Goal: Communication & Community: Answer question/provide support

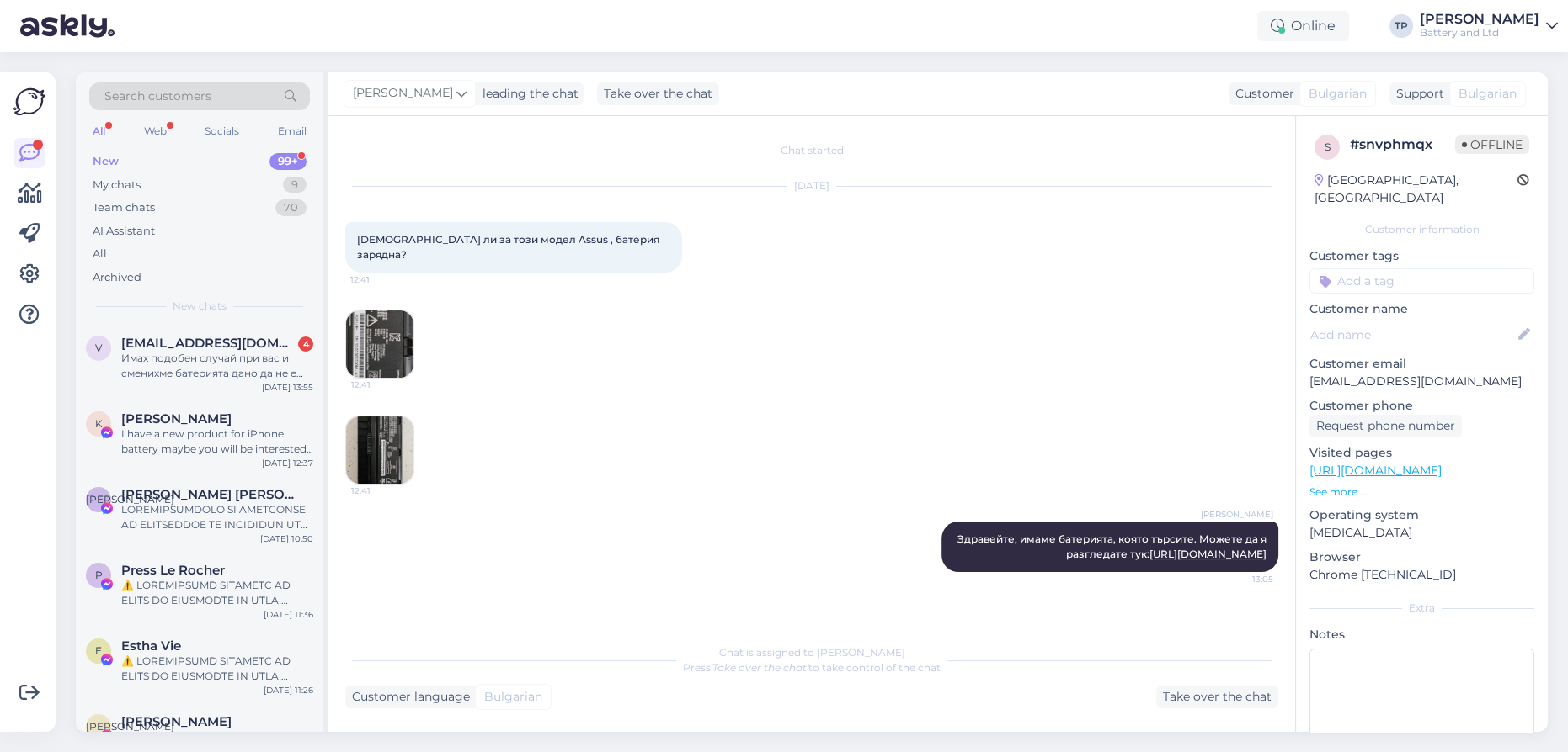
click at [270, 350] on div "[EMAIL_ADDRESS][DOMAIN_NAME] 4 Имах подобен случай при вас и сменихме батерията…" at bounding box center [217, 358] width 192 height 45
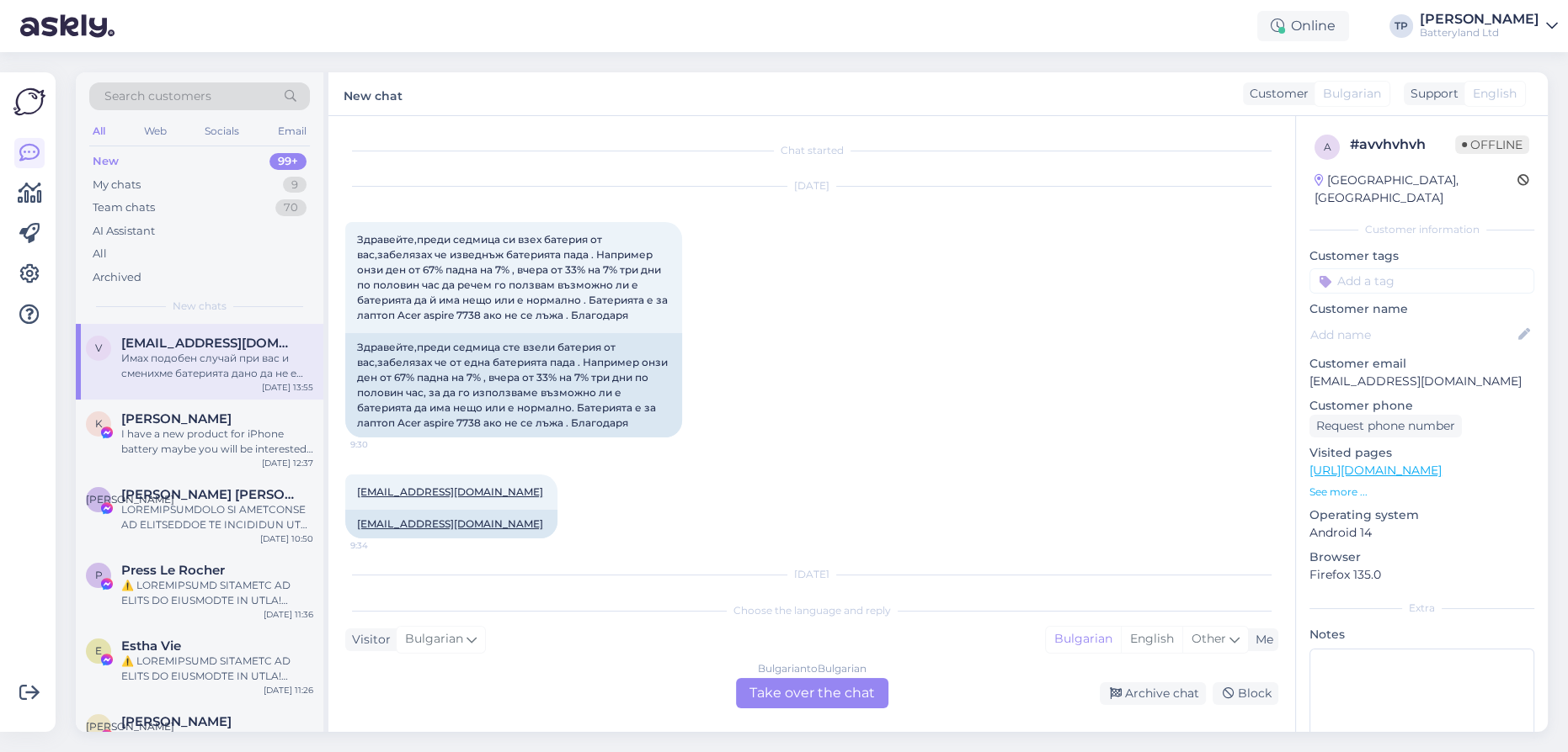
scroll to position [2701, 0]
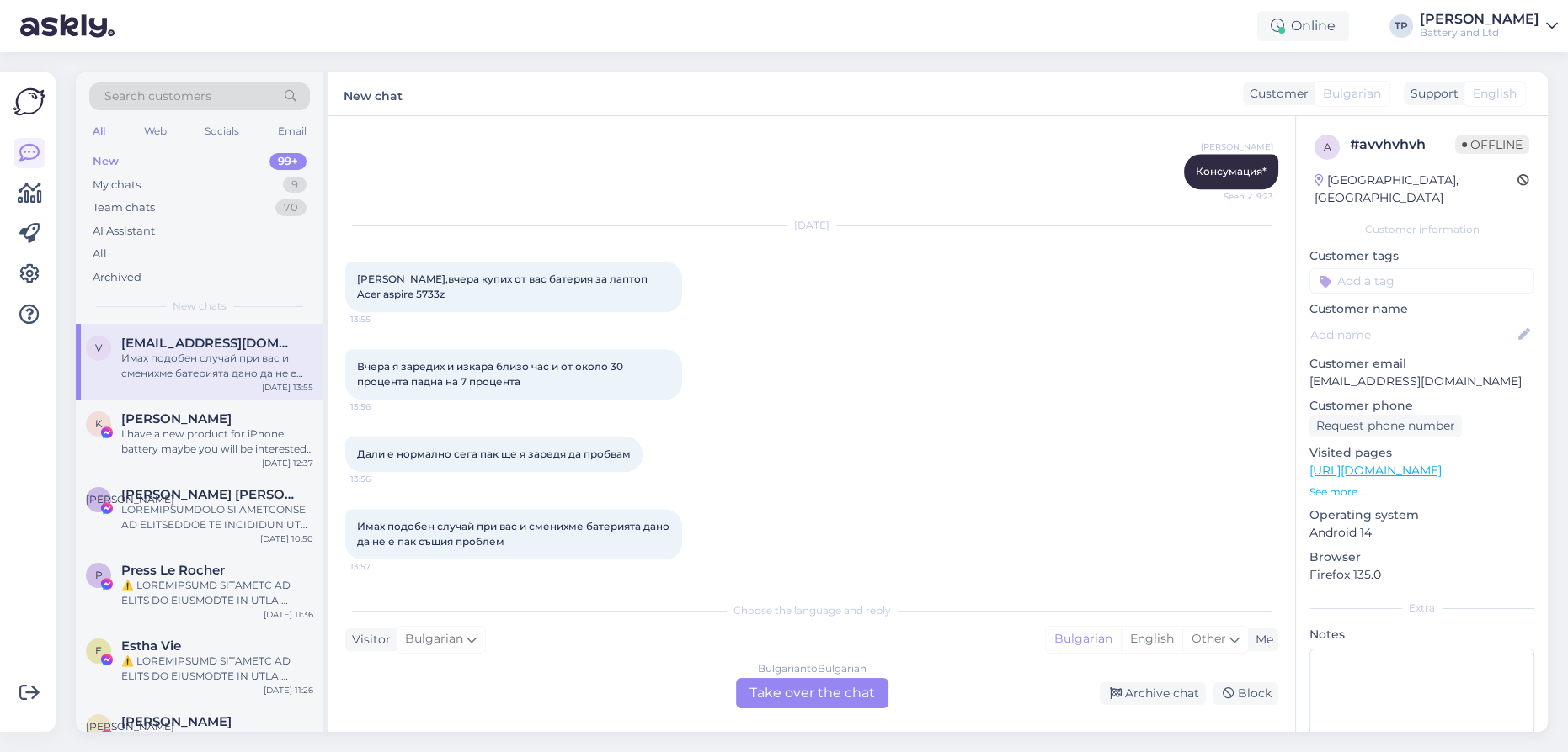
click at [802, 701] on div "Bulgarian to Bulgarian Take over the chat" at bounding box center [812, 693] width 152 height 31
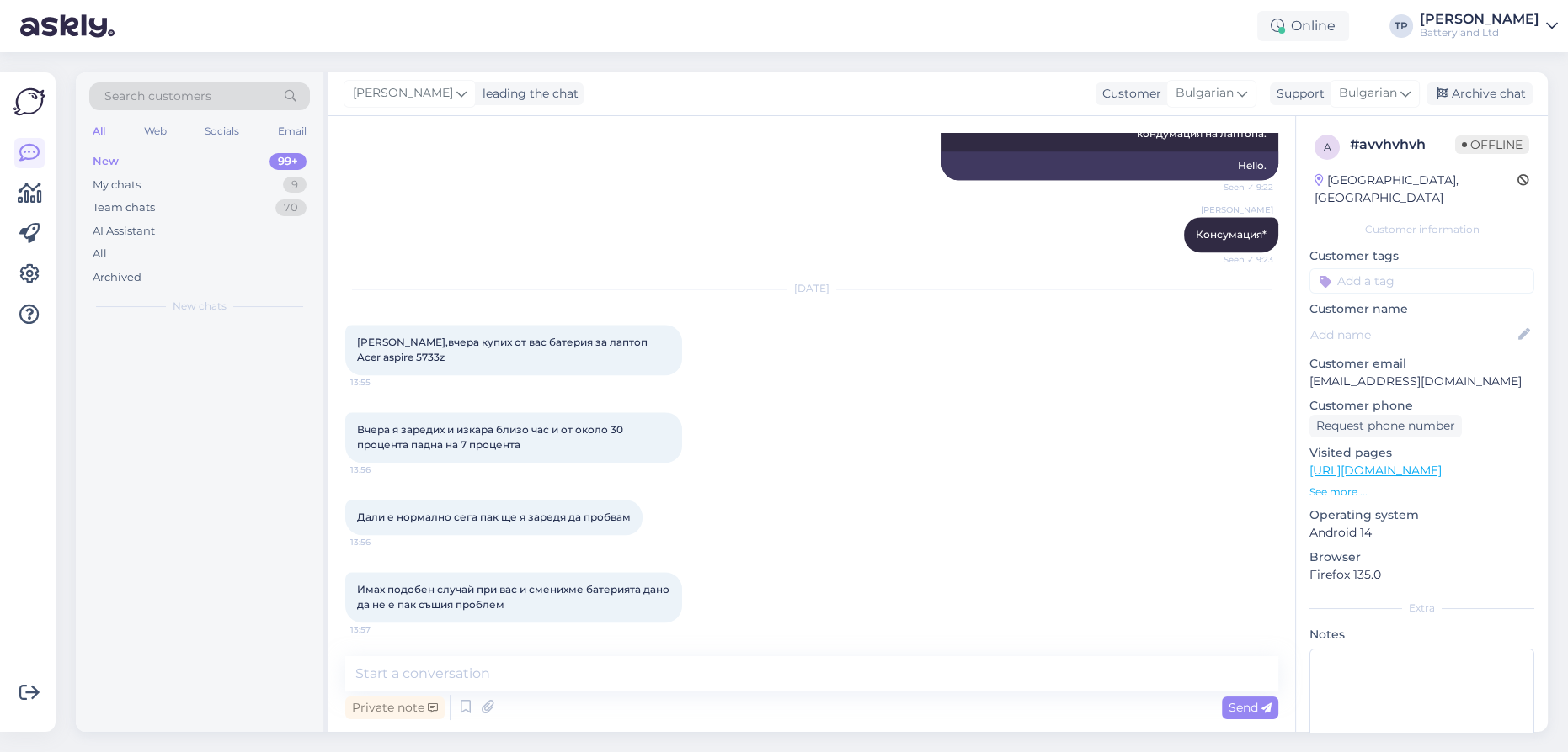
scroll to position [2638, 0]
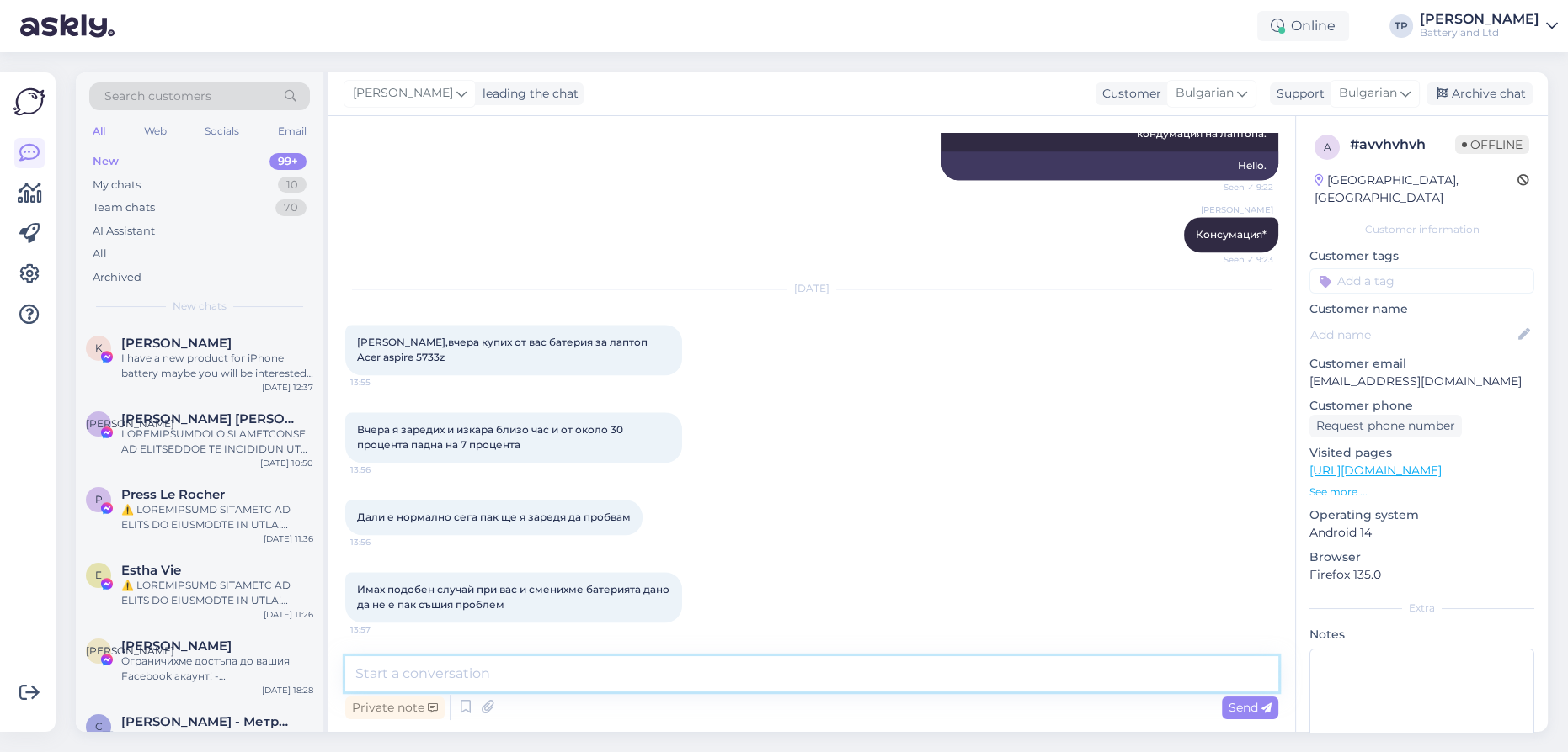
click at [633, 664] on textarea at bounding box center [812, 674] width 933 height 35
type textarea "Здравейте, да по добре е да се пробва още няколко пъти"
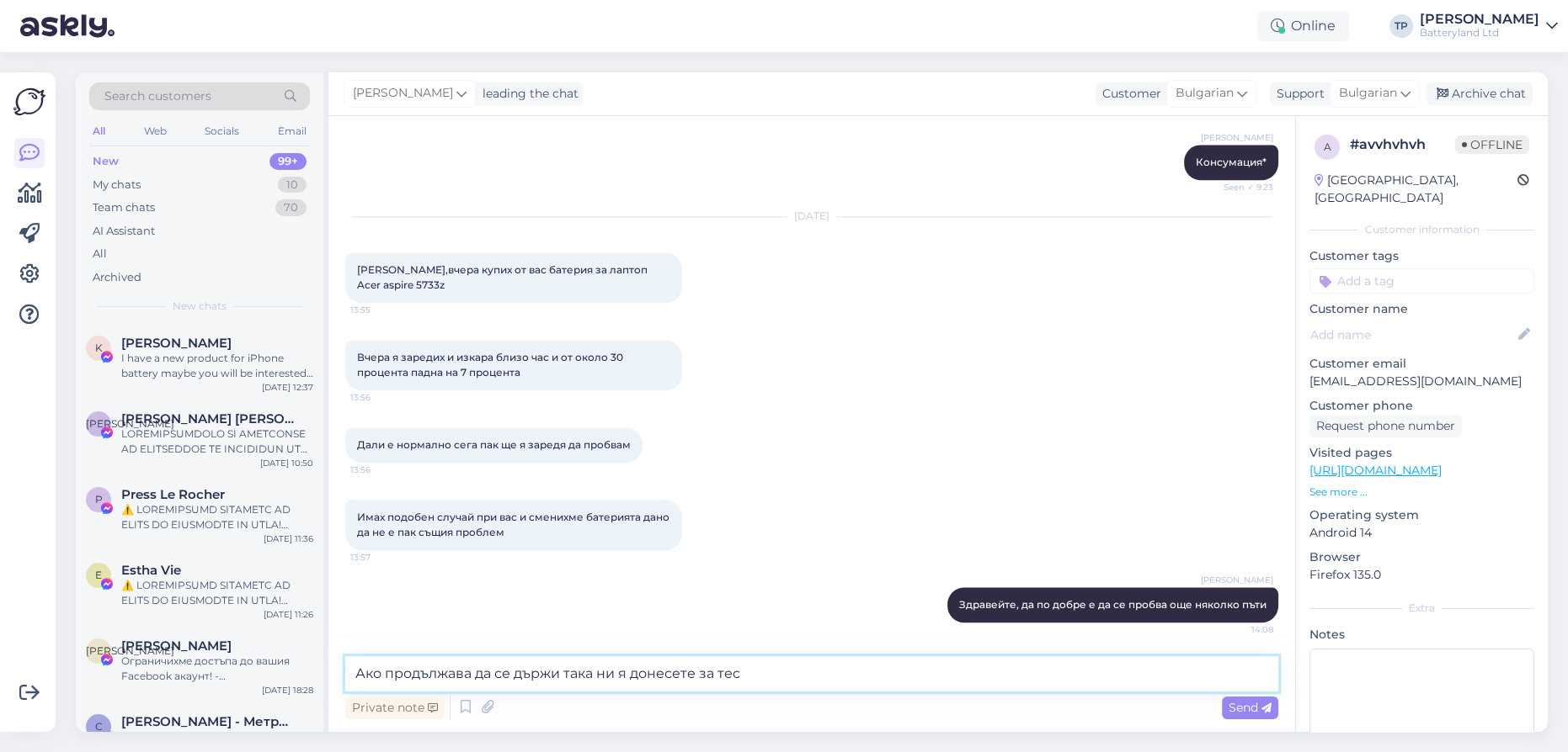
type textarea "Ако продължава да се държи така ни я донесете за тест"
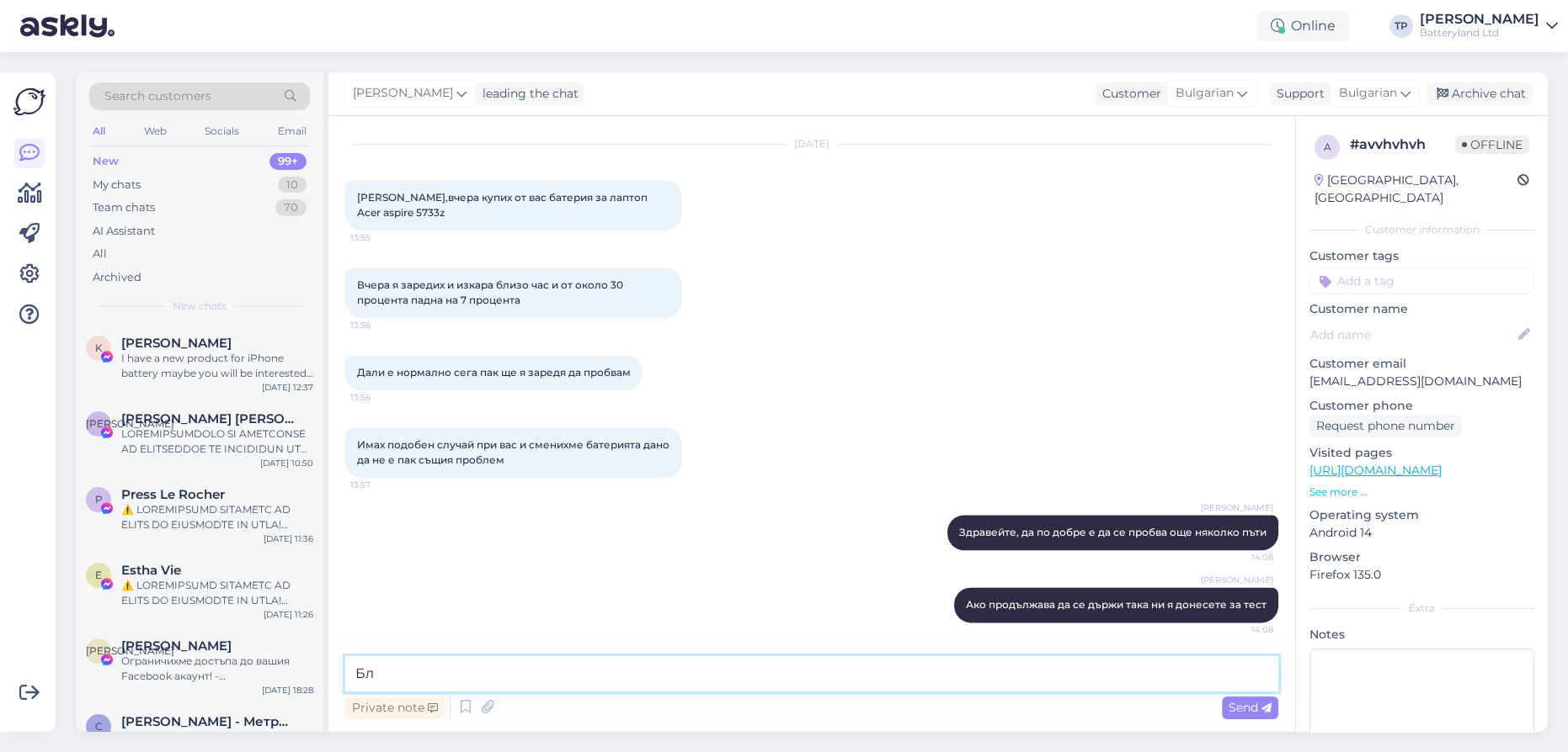
type textarea "Б"
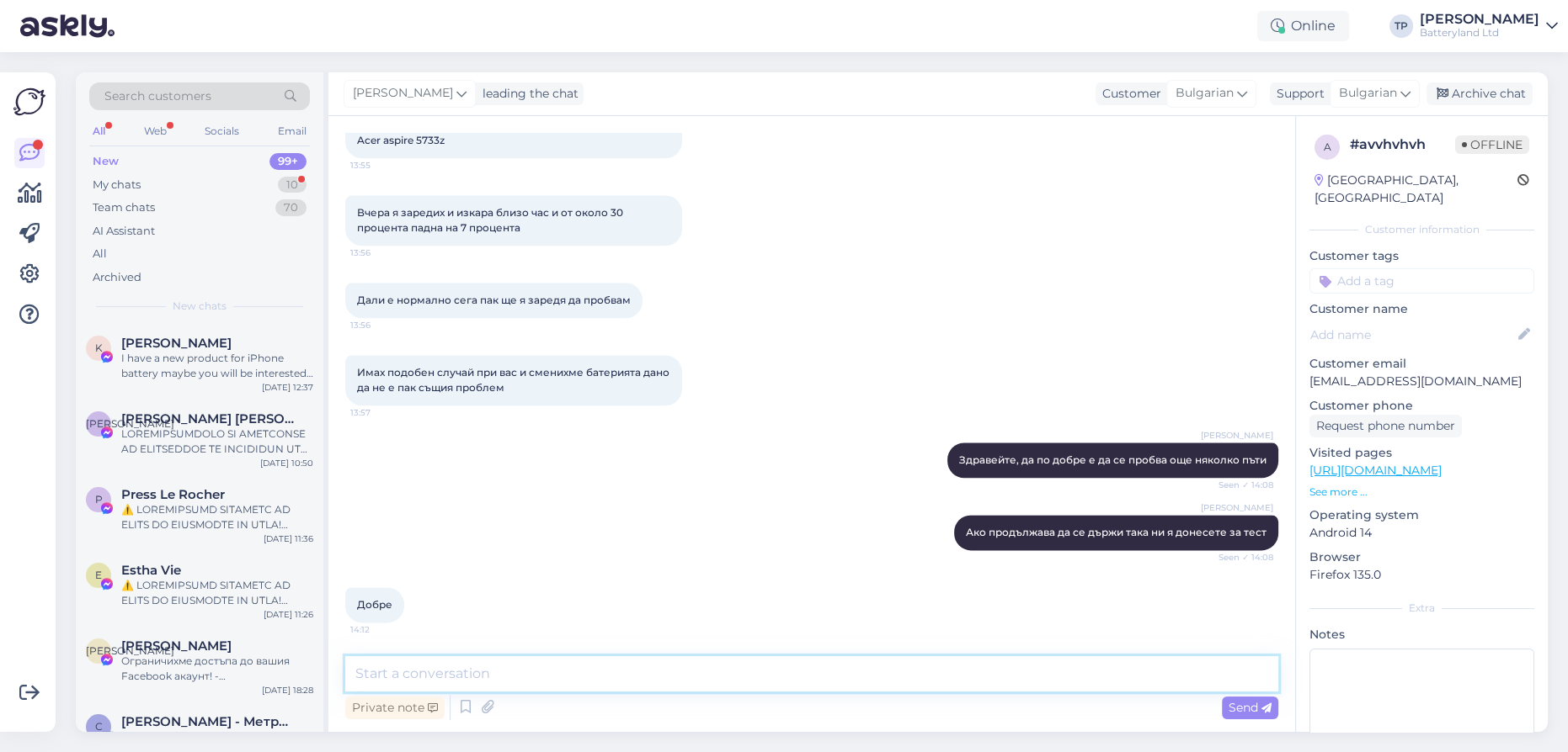
scroll to position [2855, 0]
click at [241, 180] on div "My chats 10" at bounding box center [199, 184] width 221 height 23
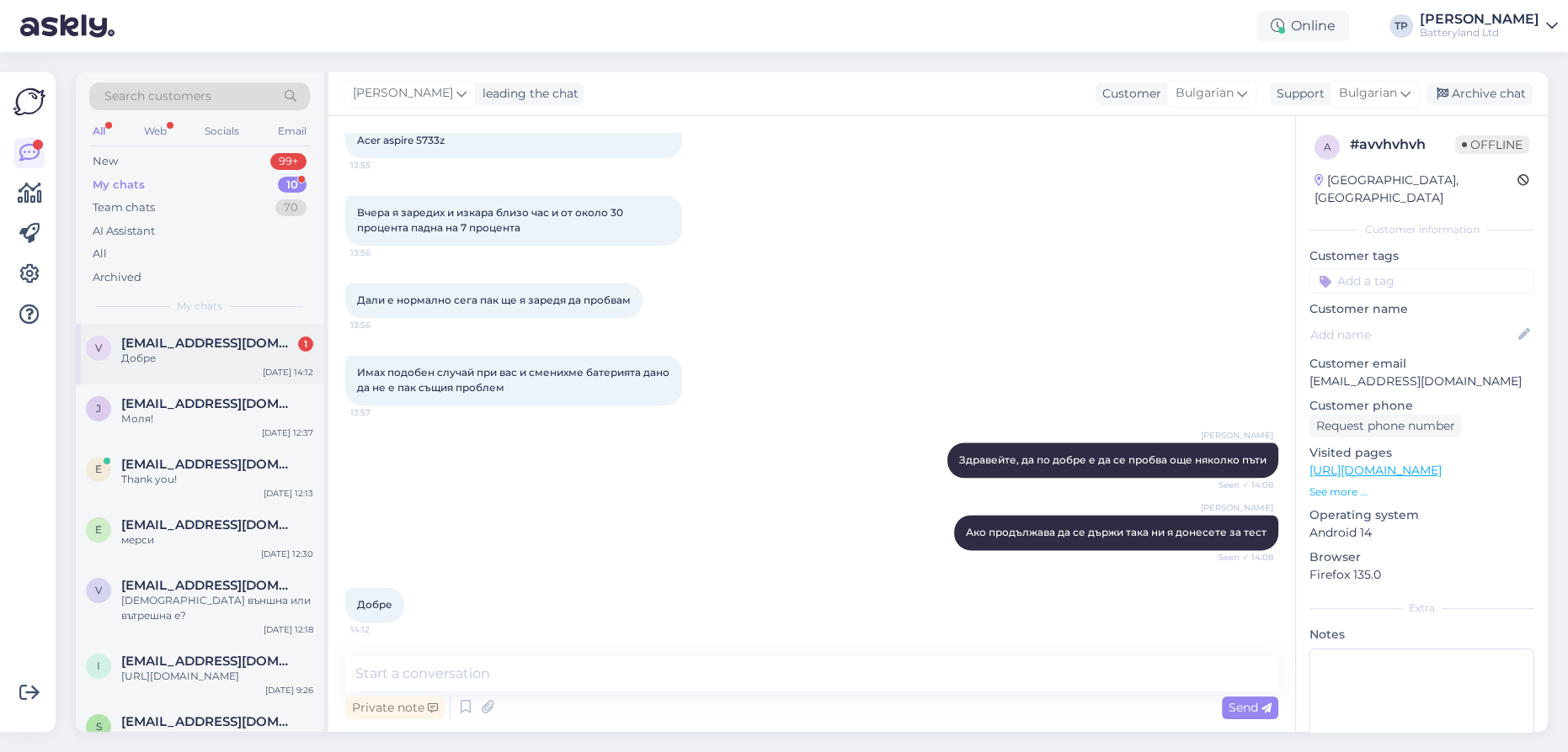
click at [235, 340] on div "[EMAIL_ADDRESS][DOMAIN_NAME] 1" at bounding box center [217, 344] width 192 height 15
click at [176, 408] on div "[EMAIL_ADDRESS][DOMAIN_NAME] Моля!" at bounding box center [217, 411] width 192 height 31
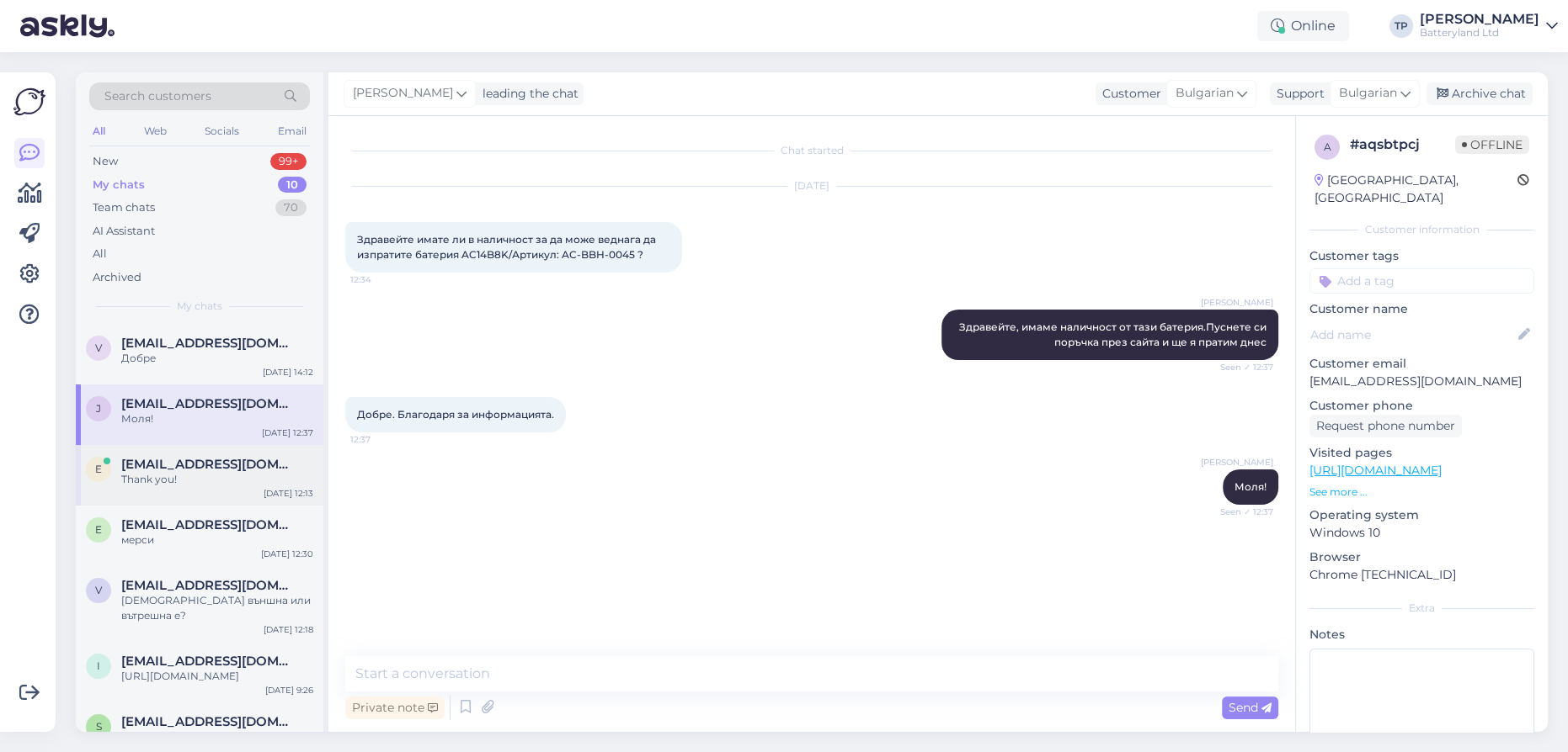
click at [175, 457] on span "[EMAIL_ADDRESS][DOMAIN_NAME]" at bounding box center [209, 464] width 175 height 15
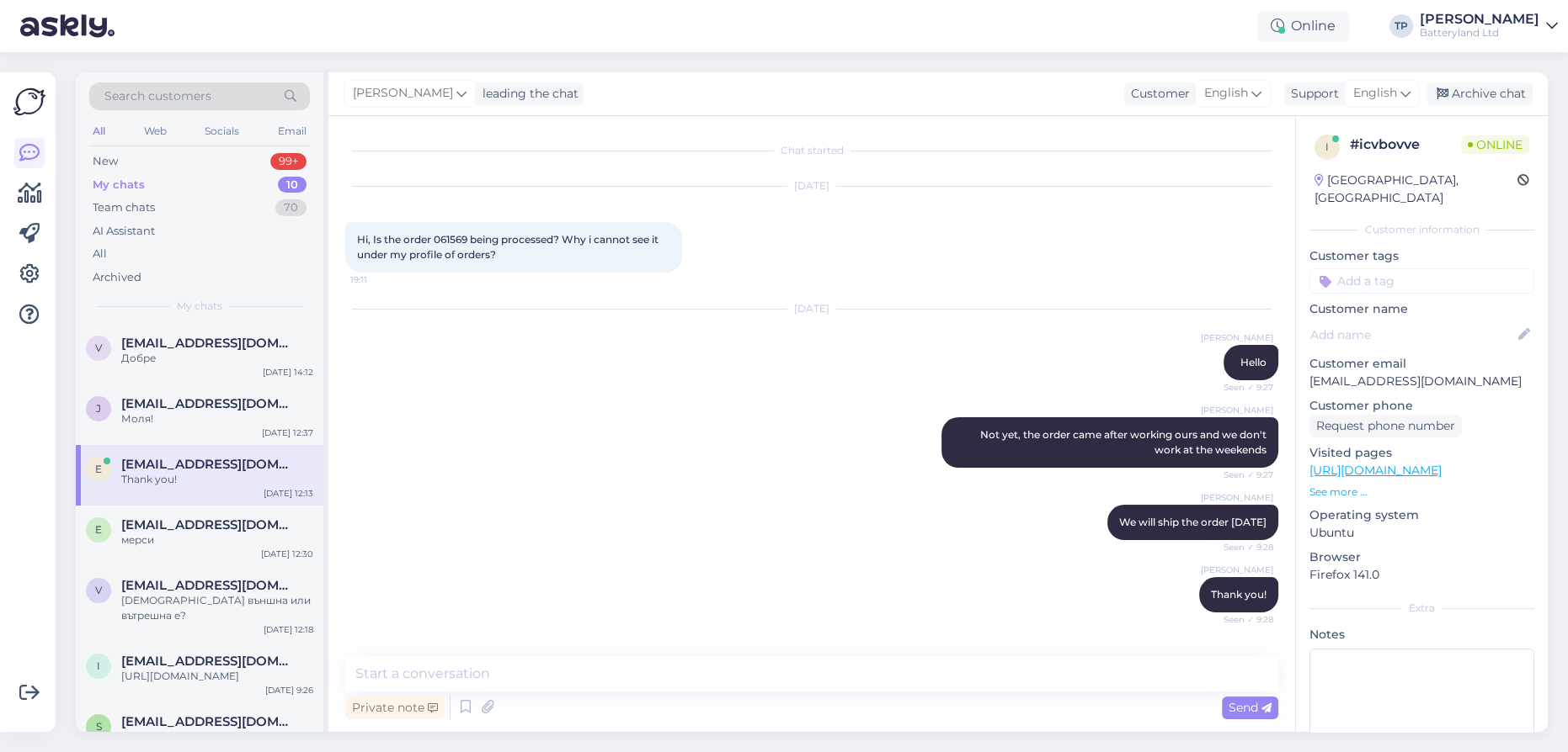
scroll to position [1439, 0]
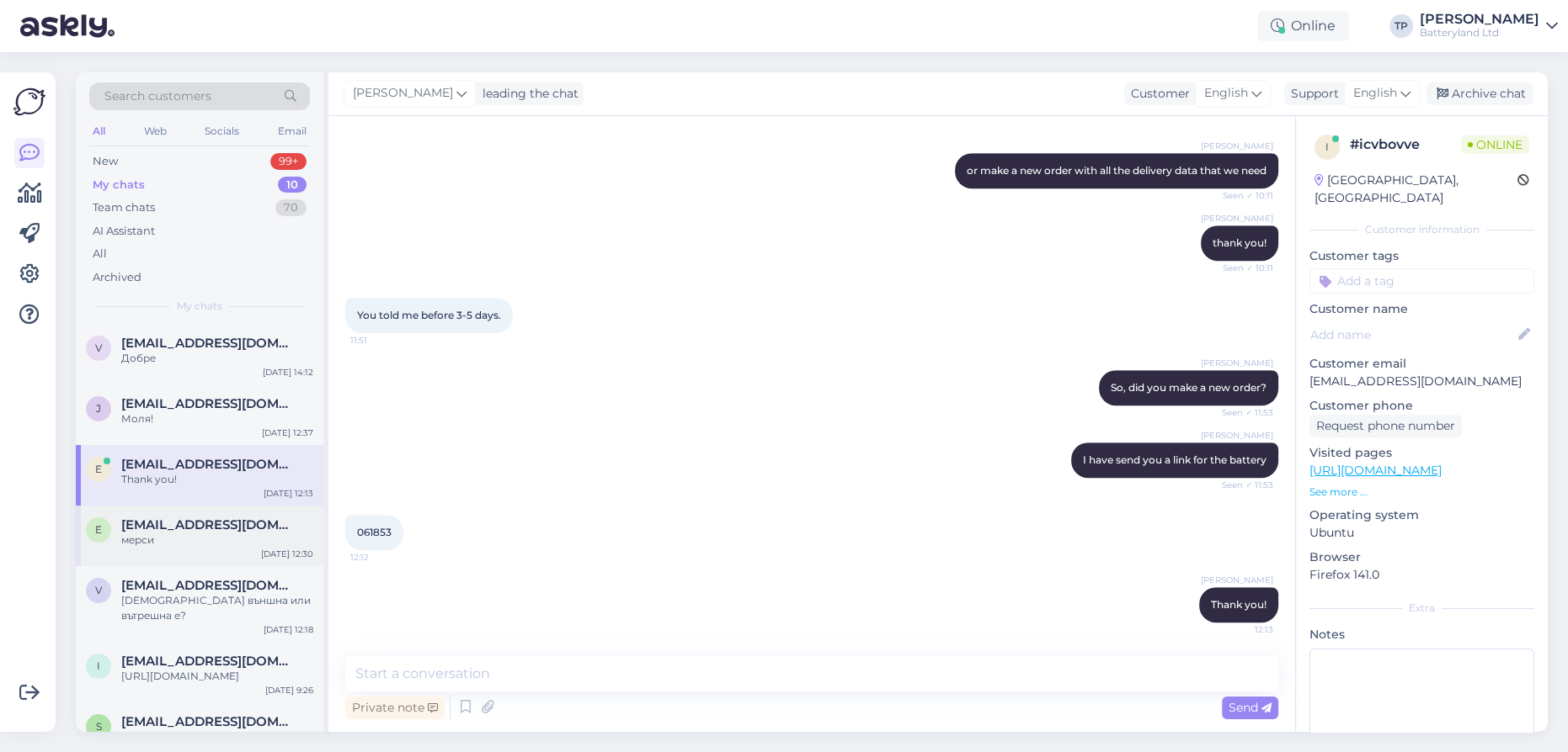
click at [171, 520] on div "[EMAIL_ADDRESS][DOMAIN_NAME] мерси" at bounding box center [217, 533] width 192 height 31
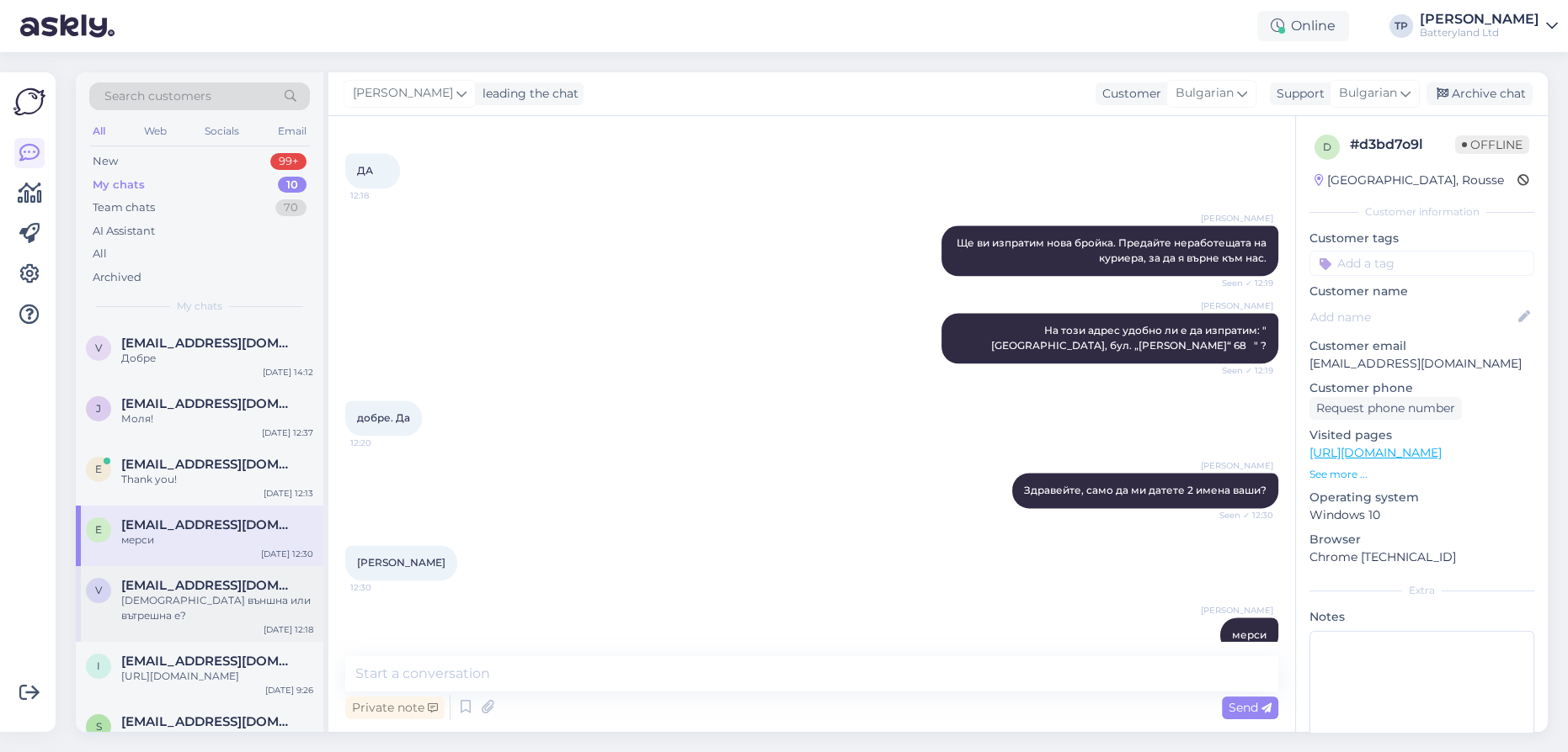
click at [178, 578] on span "[EMAIL_ADDRESS][DOMAIN_NAME]" at bounding box center [209, 585] width 175 height 15
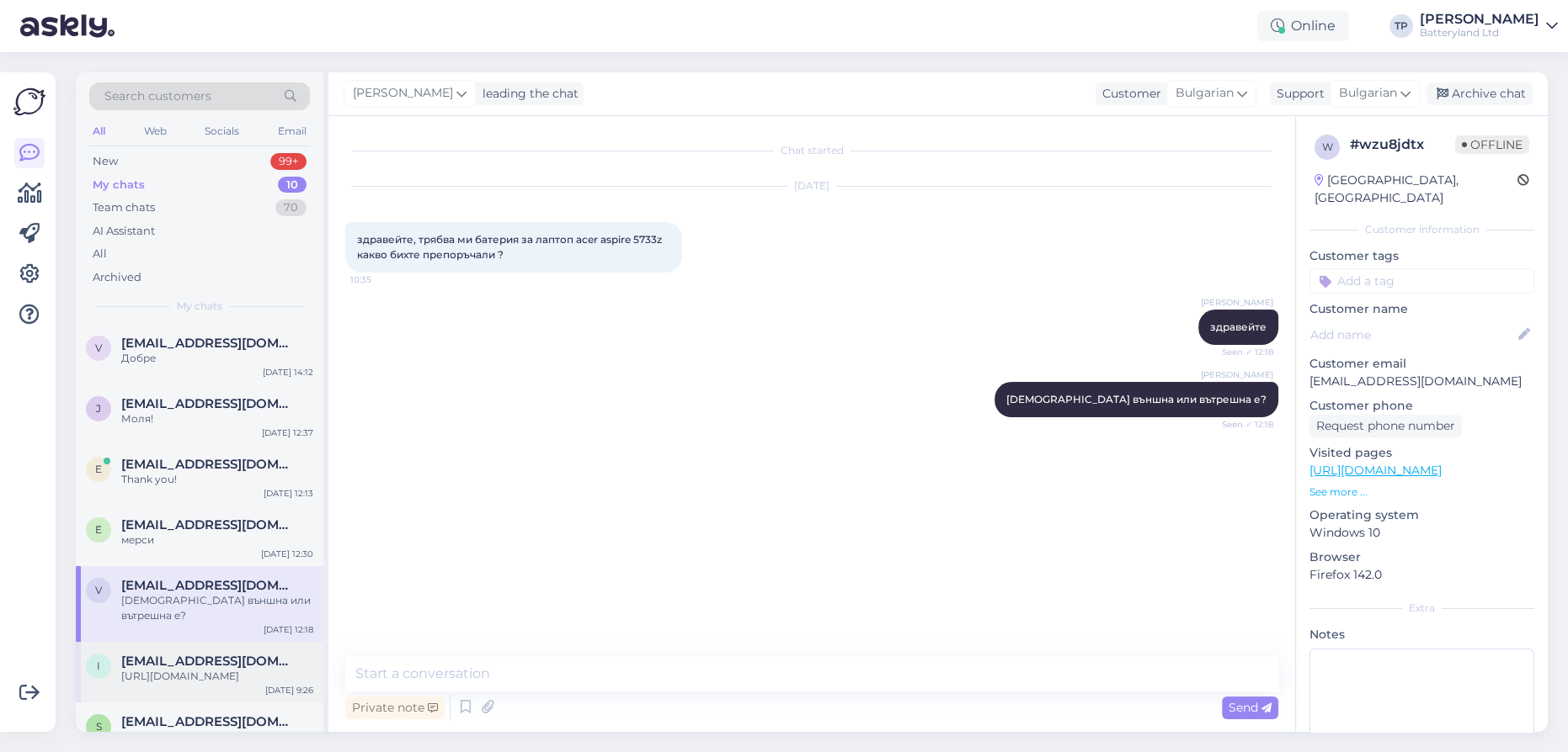
click at [185, 654] on span "[EMAIL_ADDRESS][DOMAIN_NAME]" at bounding box center [209, 661] width 175 height 15
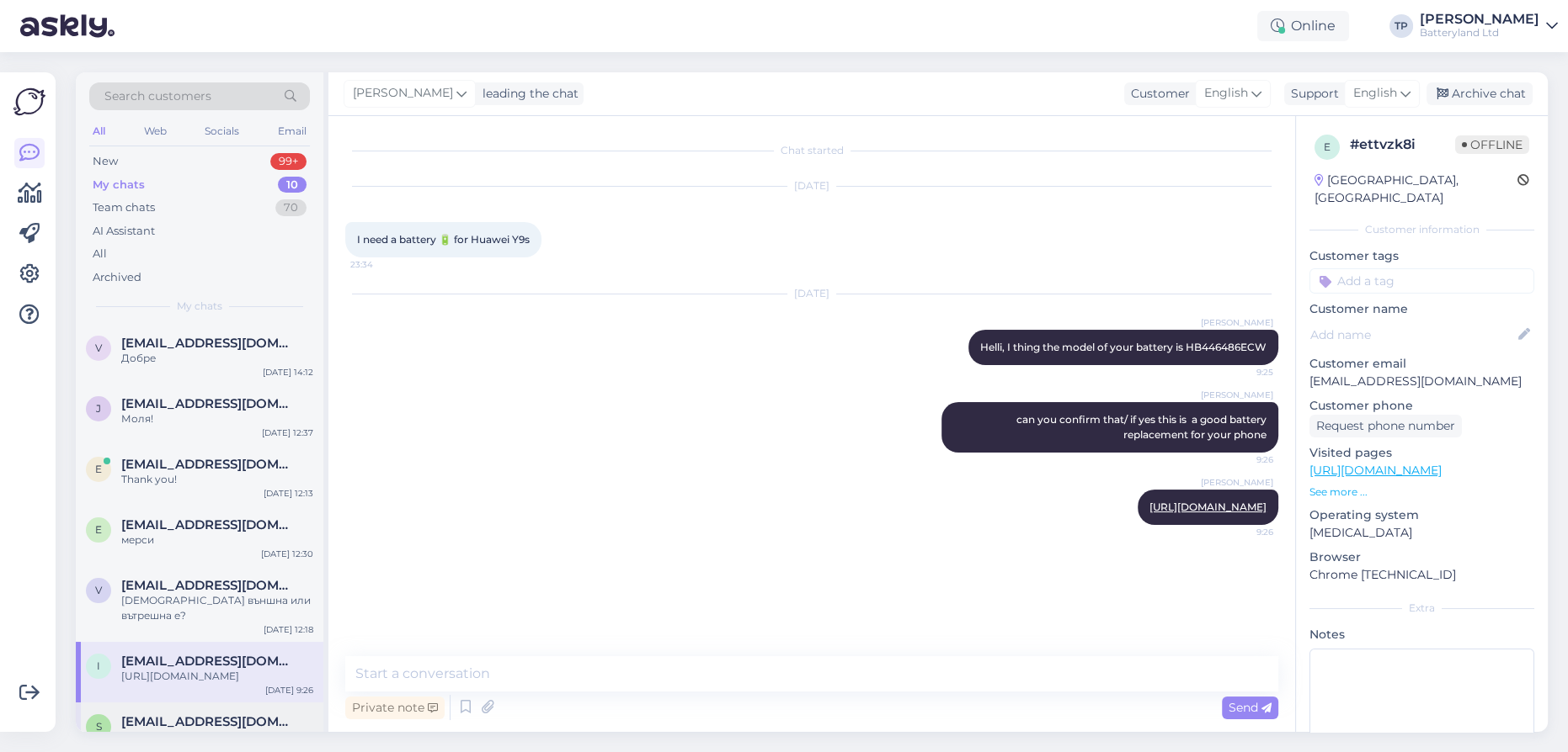
click at [169, 703] on div "s [EMAIL_ADDRESS][DOMAIN_NAME] А от по голямата с капацитет от 4400mAh очакавам…" at bounding box center [199, 741] width 247 height 76
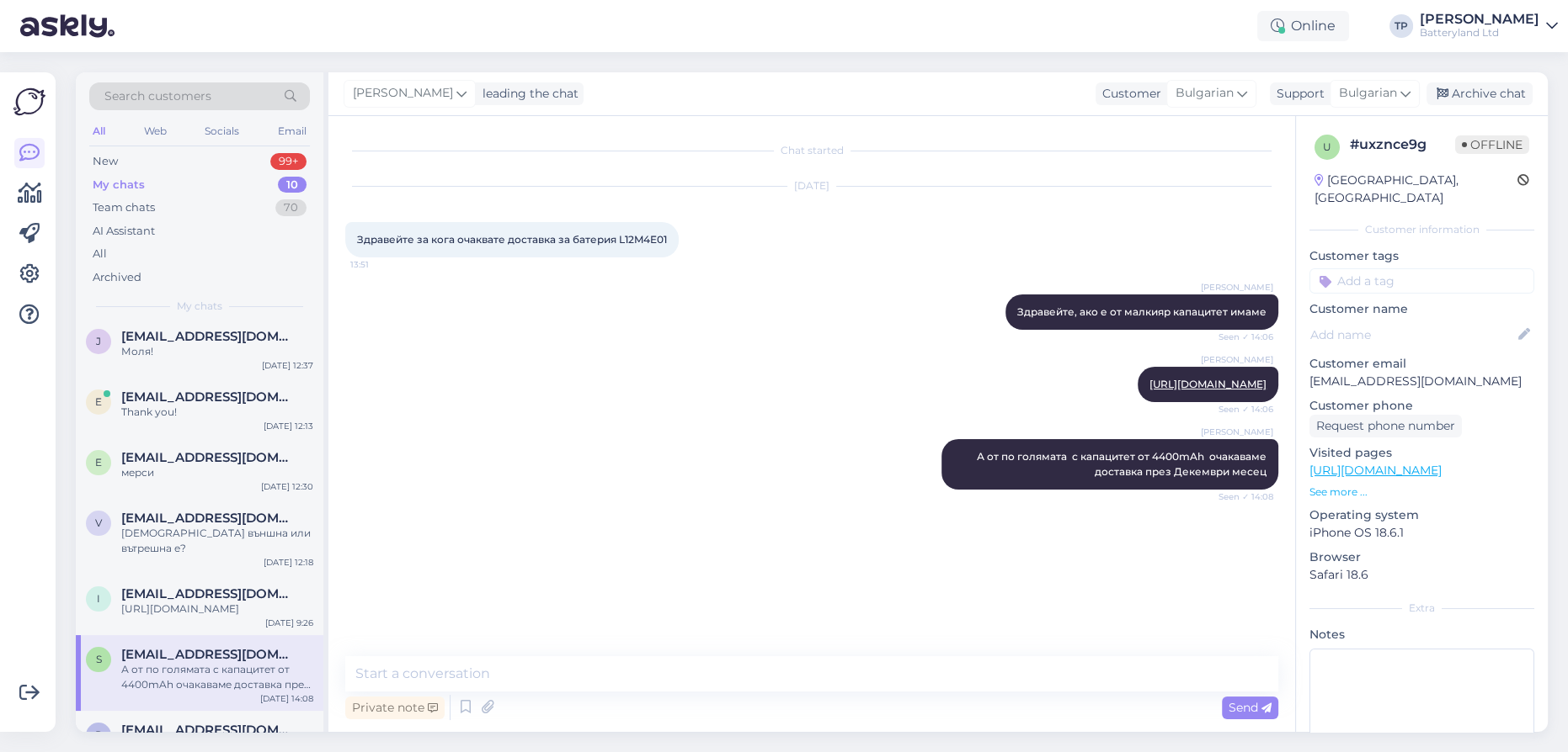
scroll to position [146, 0]
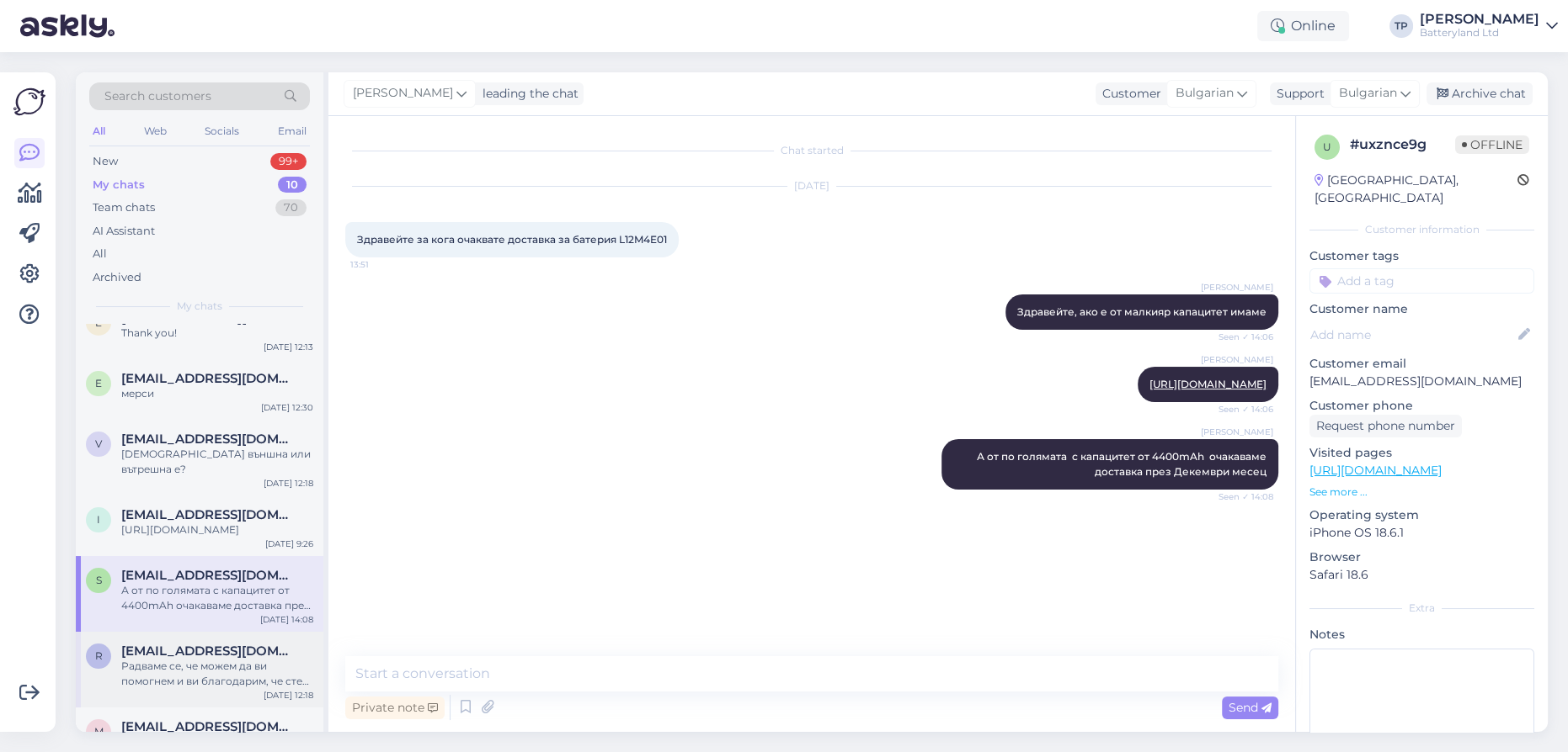
click at [174, 644] on span "[EMAIL_ADDRESS][DOMAIN_NAME]" at bounding box center [209, 651] width 175 height 15
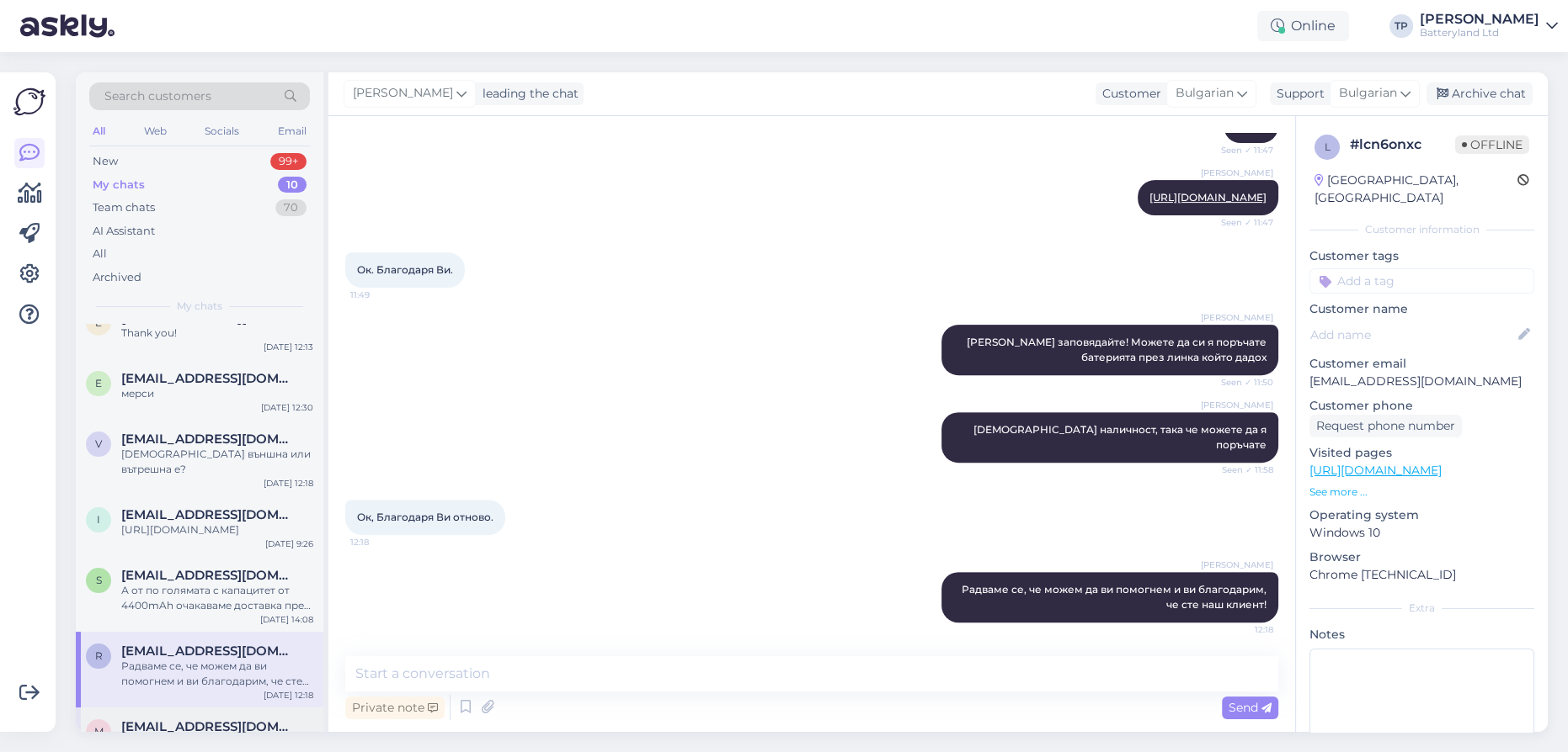
click at [152, 708] on div "m [EMAIL_ADDRESS][DOMAIN_NAME] [URL][DOMAIN_NAME] [DATE] 12:38" at bounding box center [199, 737] width 247 height 60
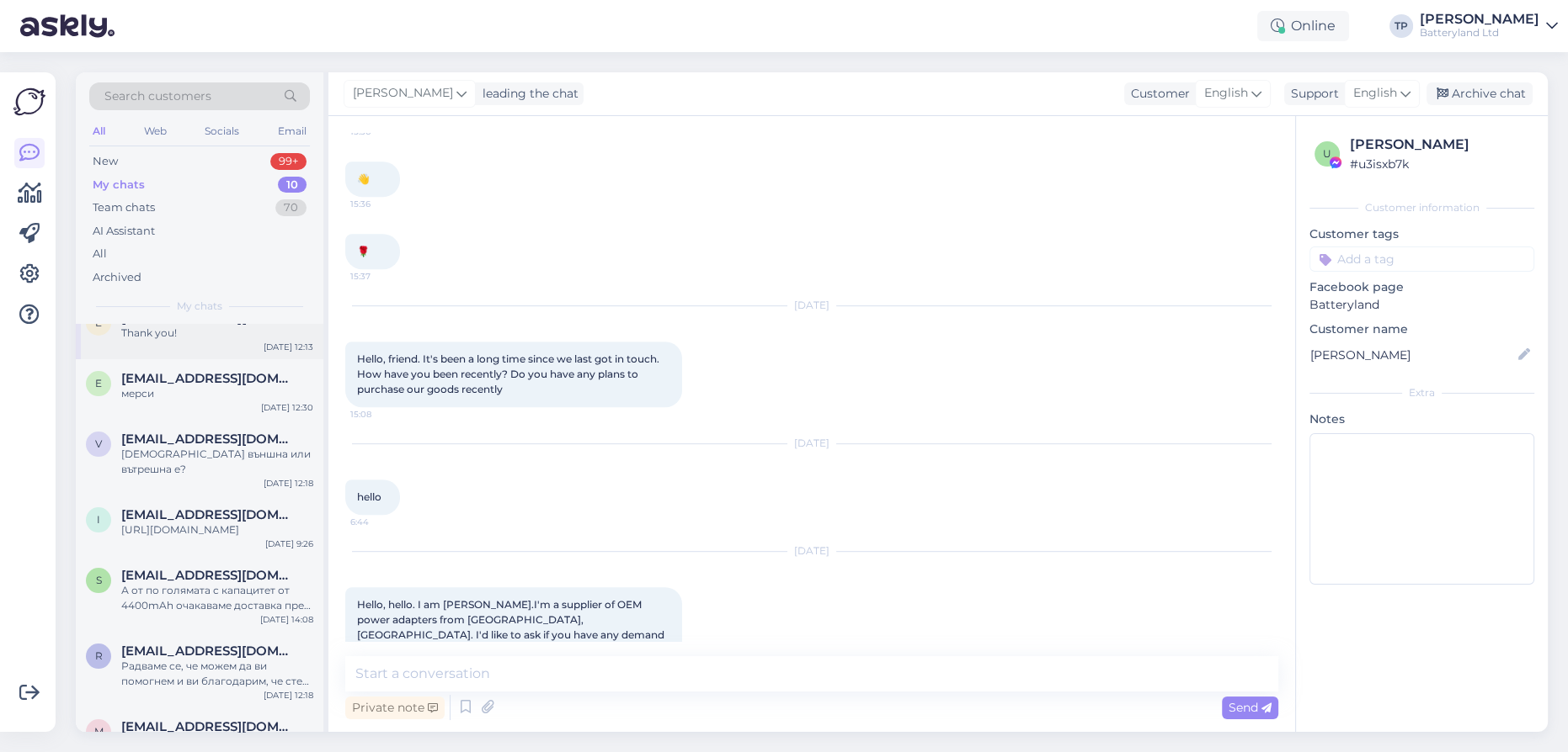
scroll to position [0, 0]
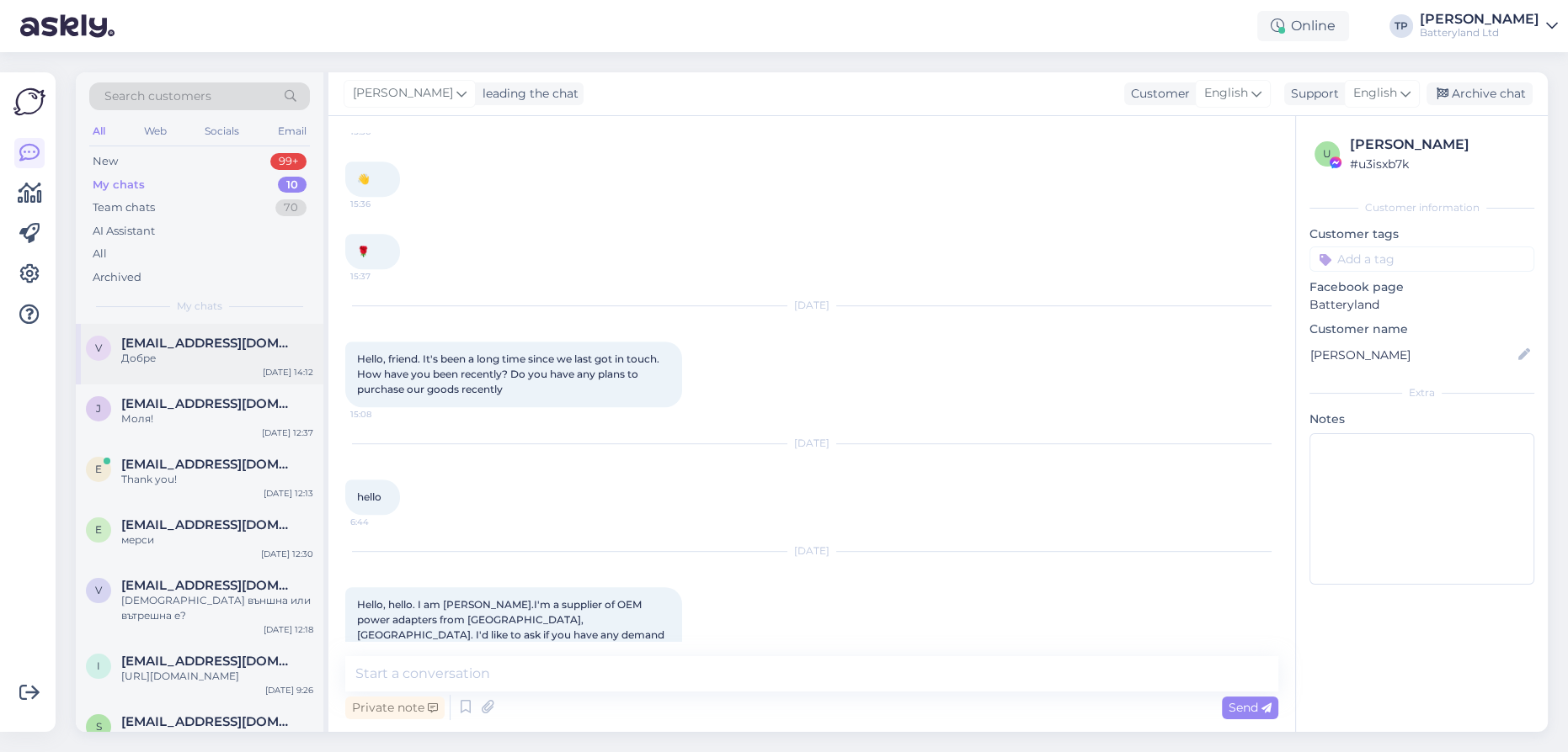
click at [171, 339] on span "[EMAIL_ADDRESS][DOMAIN_NAME]" at bounding box center [209, 344] width 175 height 15
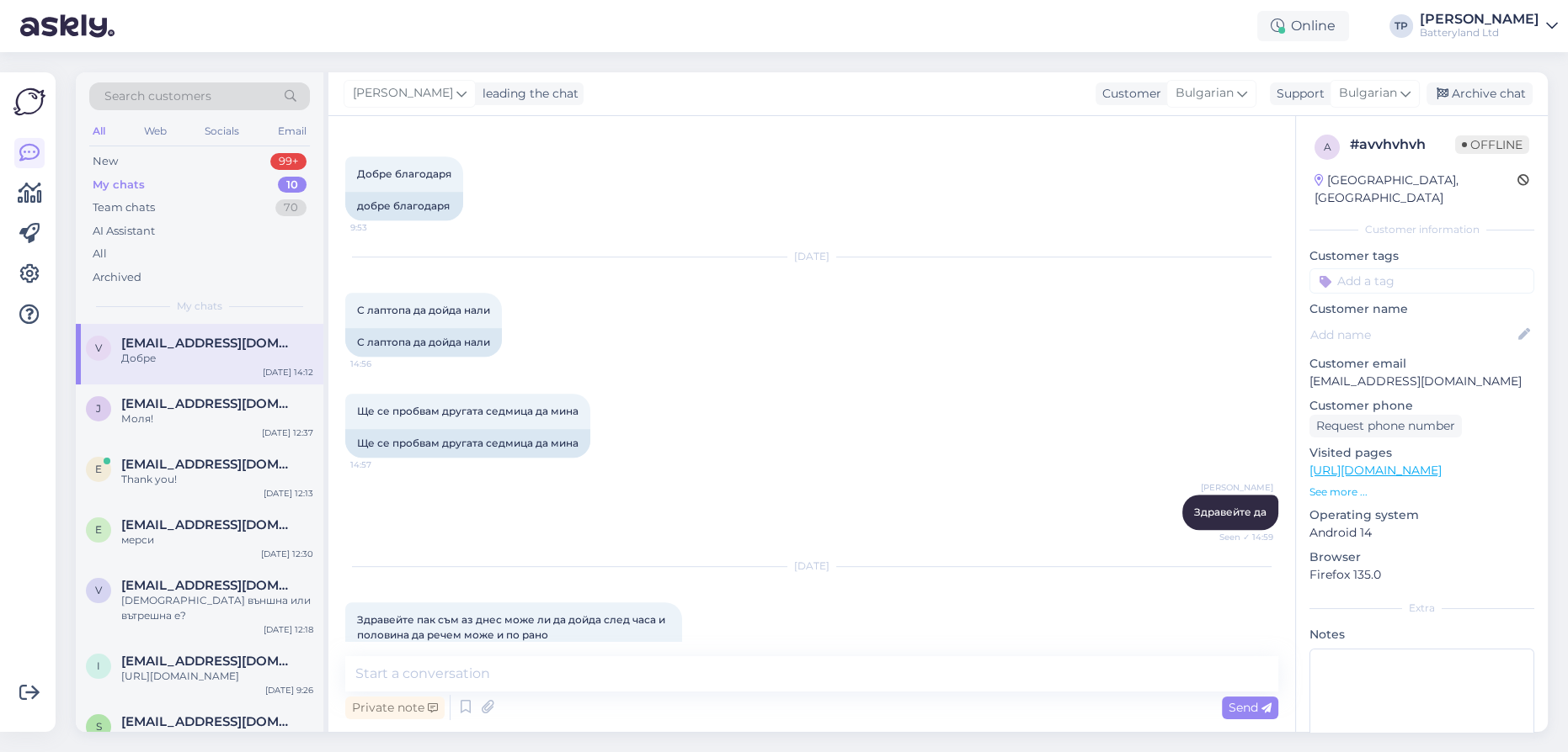
scroll to position [2855, 0]
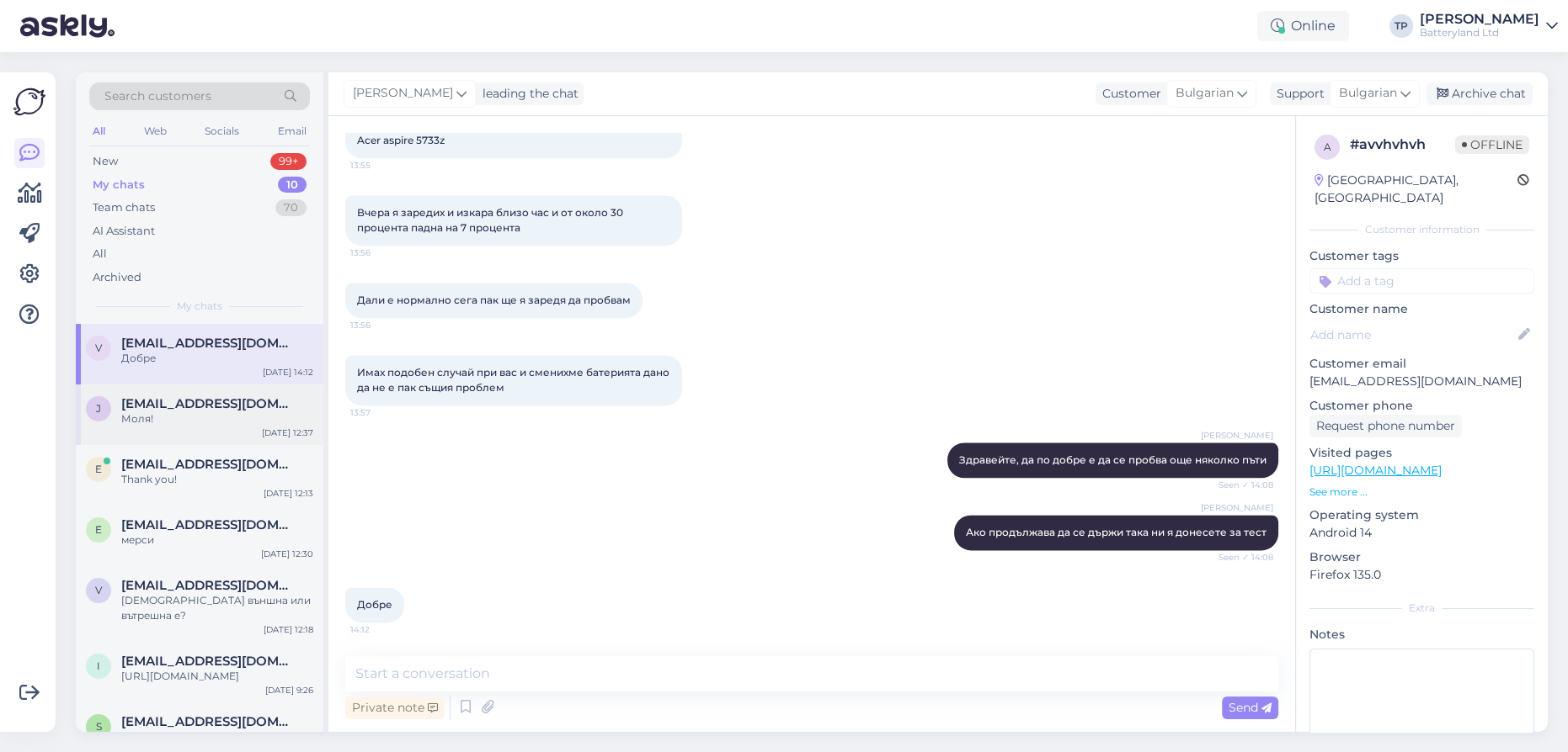
click at [173, 399] on span "[EMAIL_ADDRESS][DOMAIN_NAME]" at bounding box center [209, 404] width 175 height 15
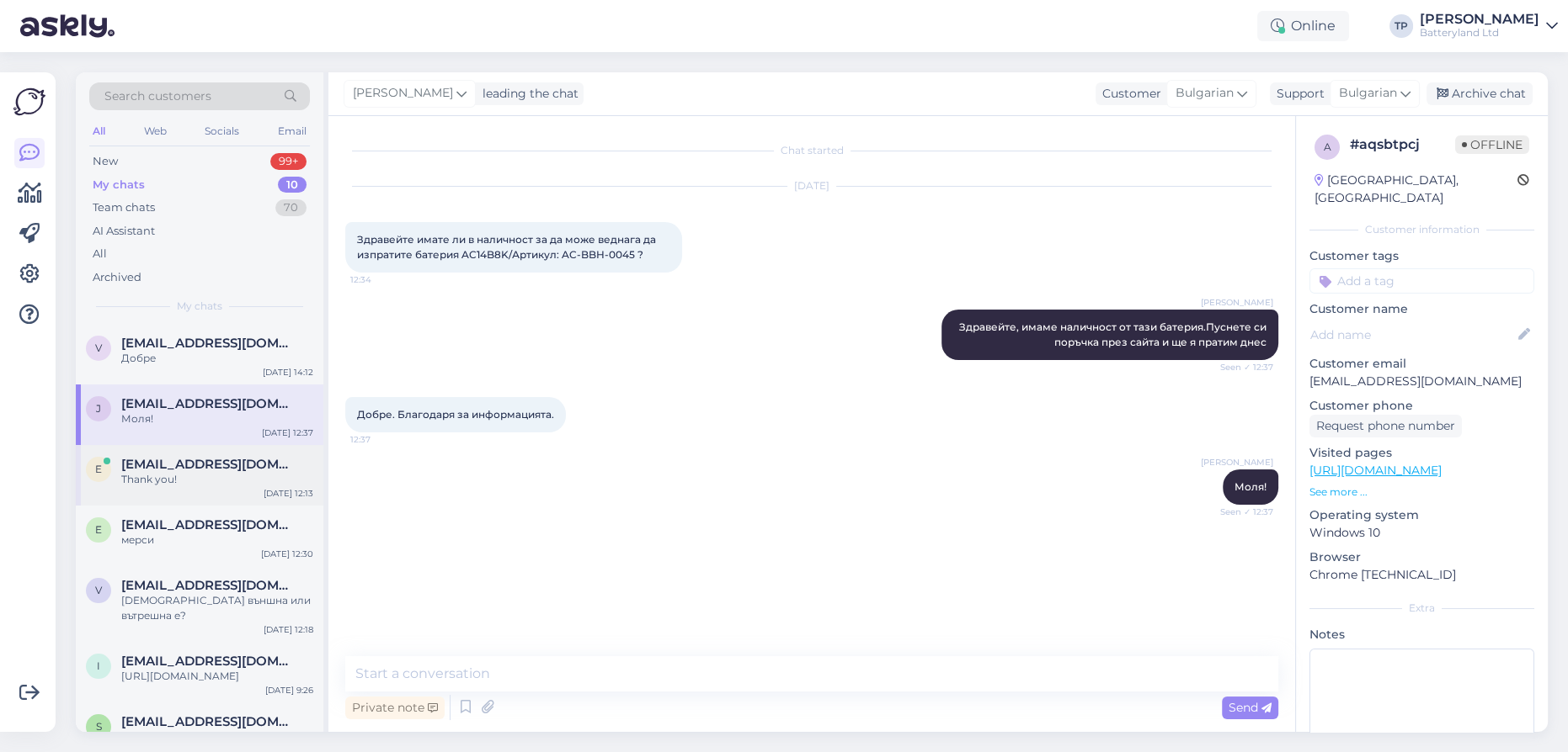
click at [177, 445] on div "e [EMAIL_ADDRESS][DOMAIN_NAME] Thank you! [DATE] 12:13" at bounding box center [199, 475] width 247 height 60
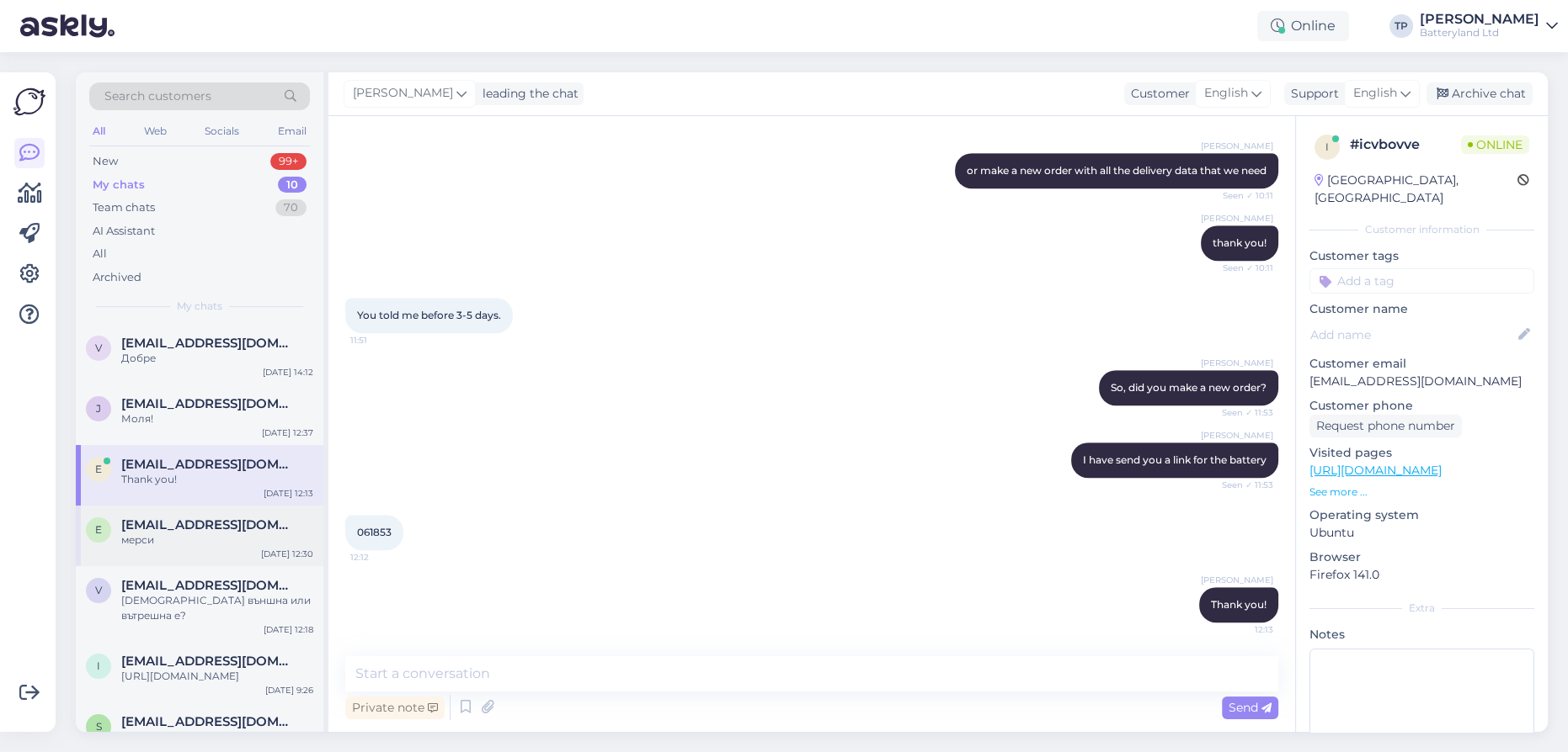
click at [174, 518] on span "[EMAIL_ADDRESS][DOMAIN_NAME]" at bounding box center [209, 525] width 175 height 15
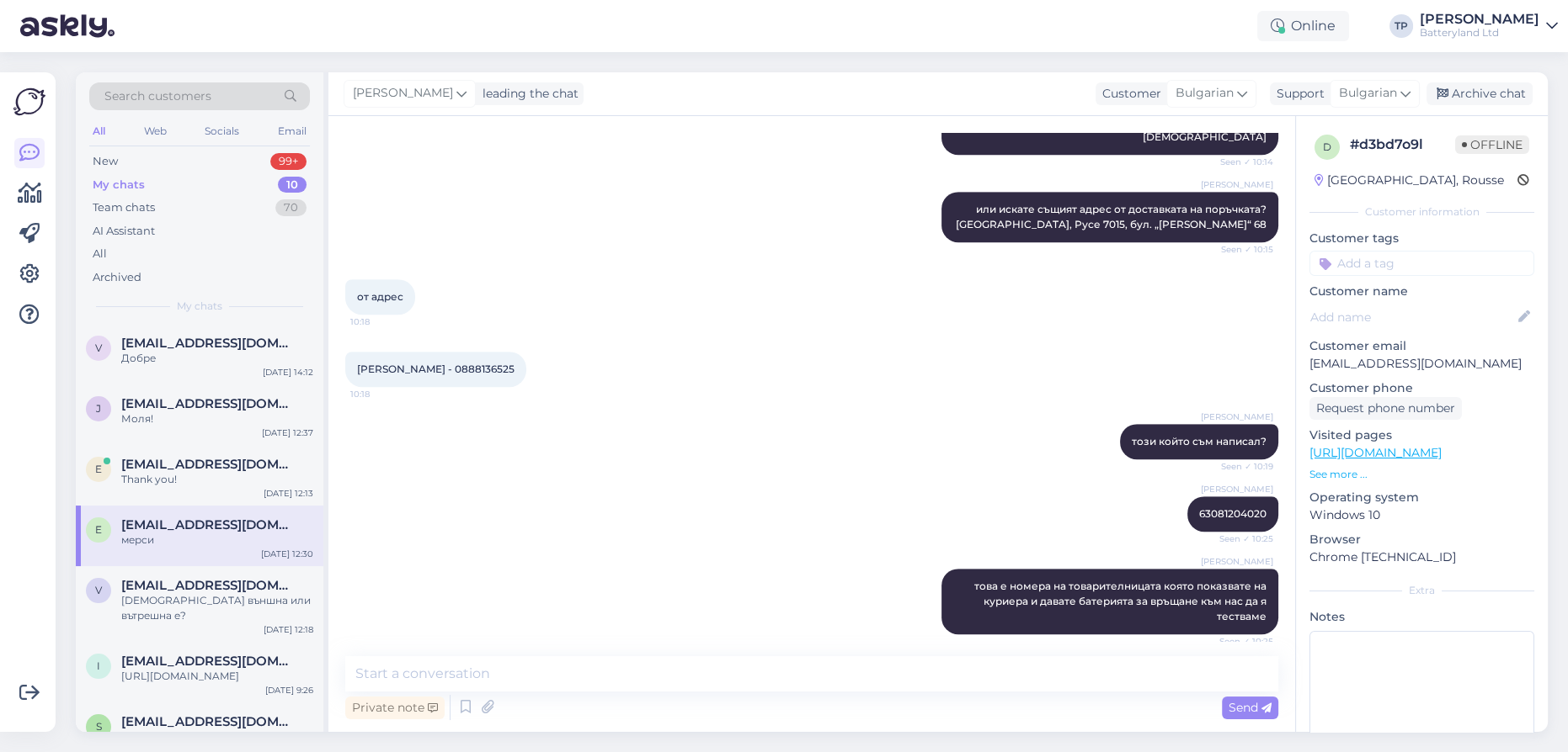
scroll to position [2878, 0]
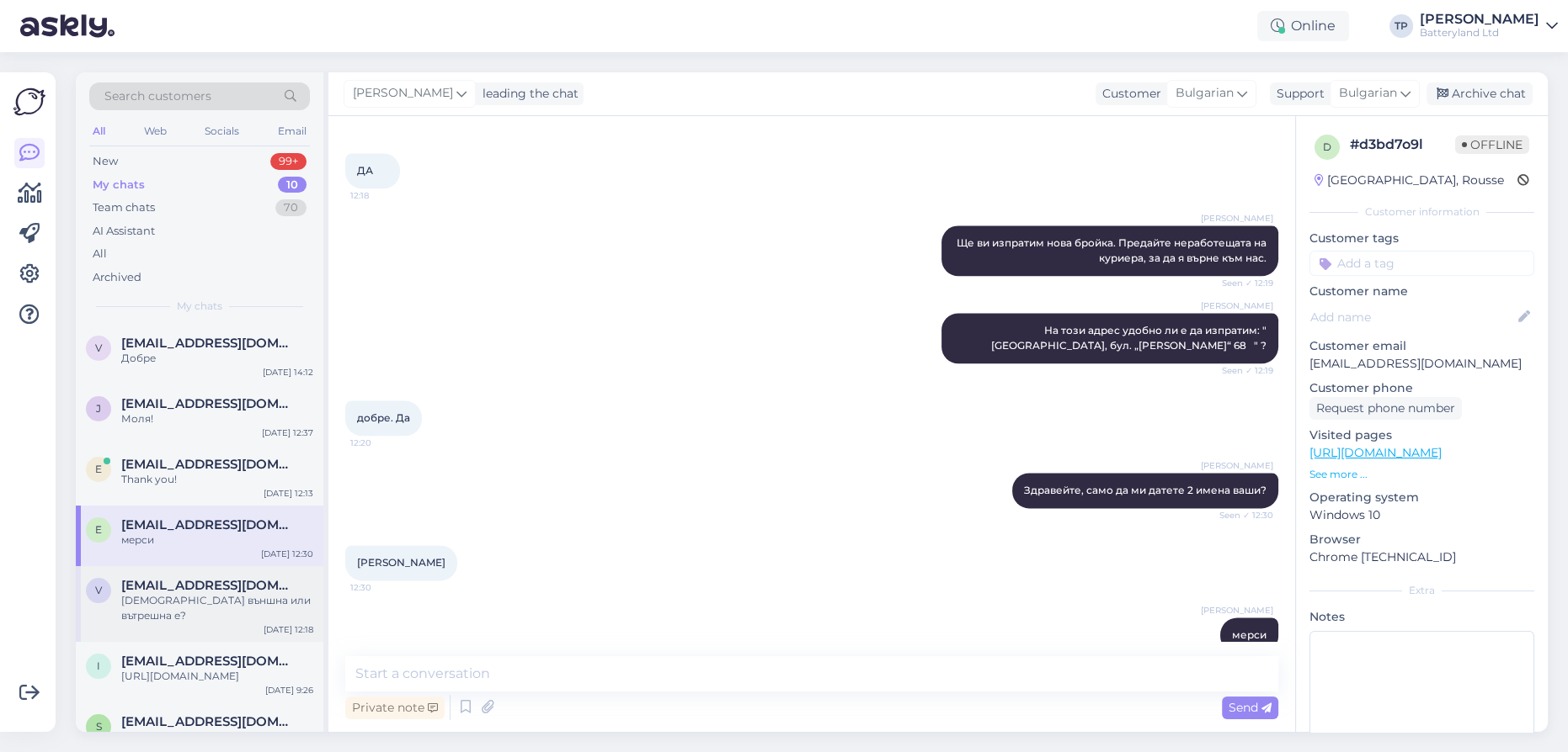
click at [171, 578] on span "[EMAIL_ADDRESS][DOMAIN_NAME]" at bounding box center [209, 585] width 175 height 15
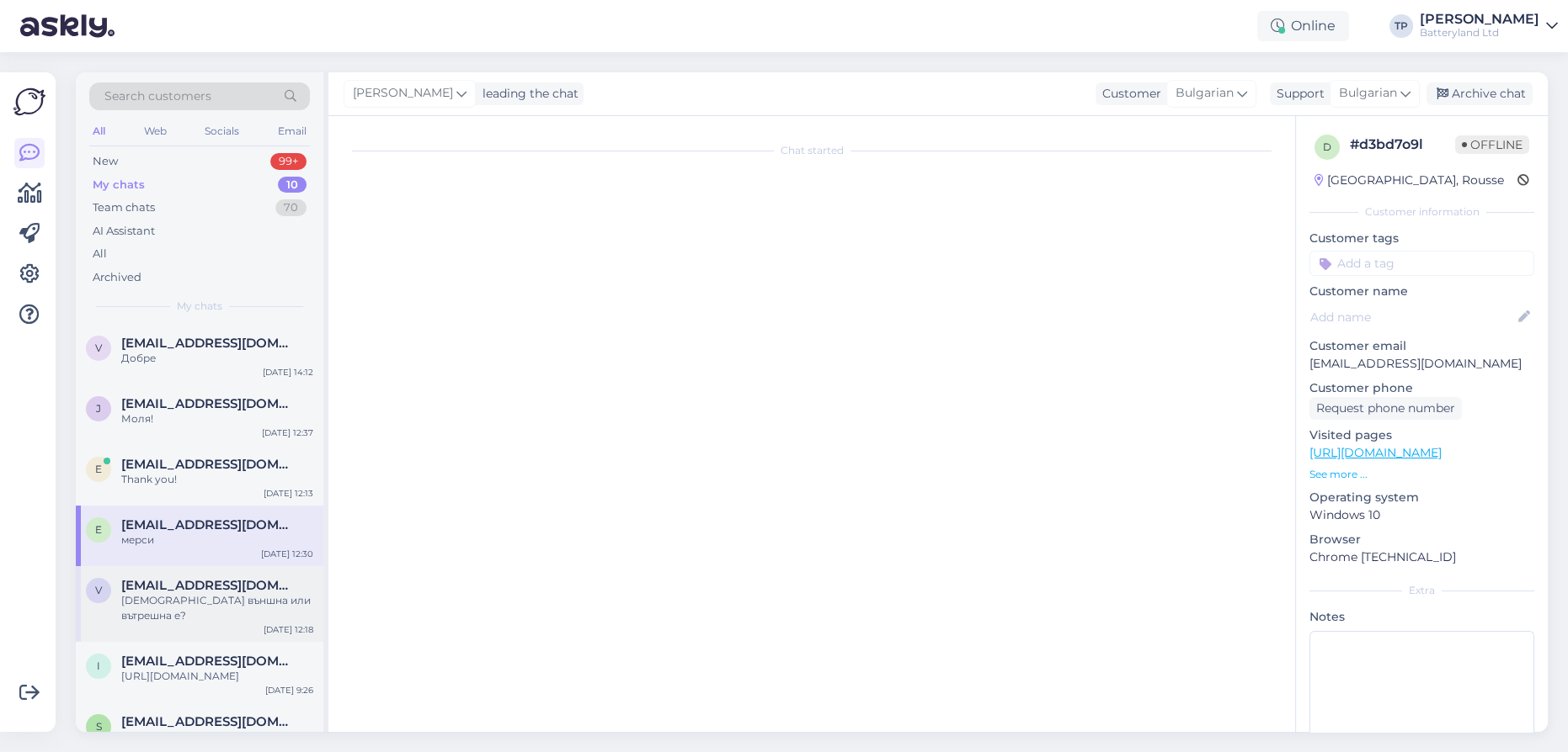
scroll to position [0, 0]
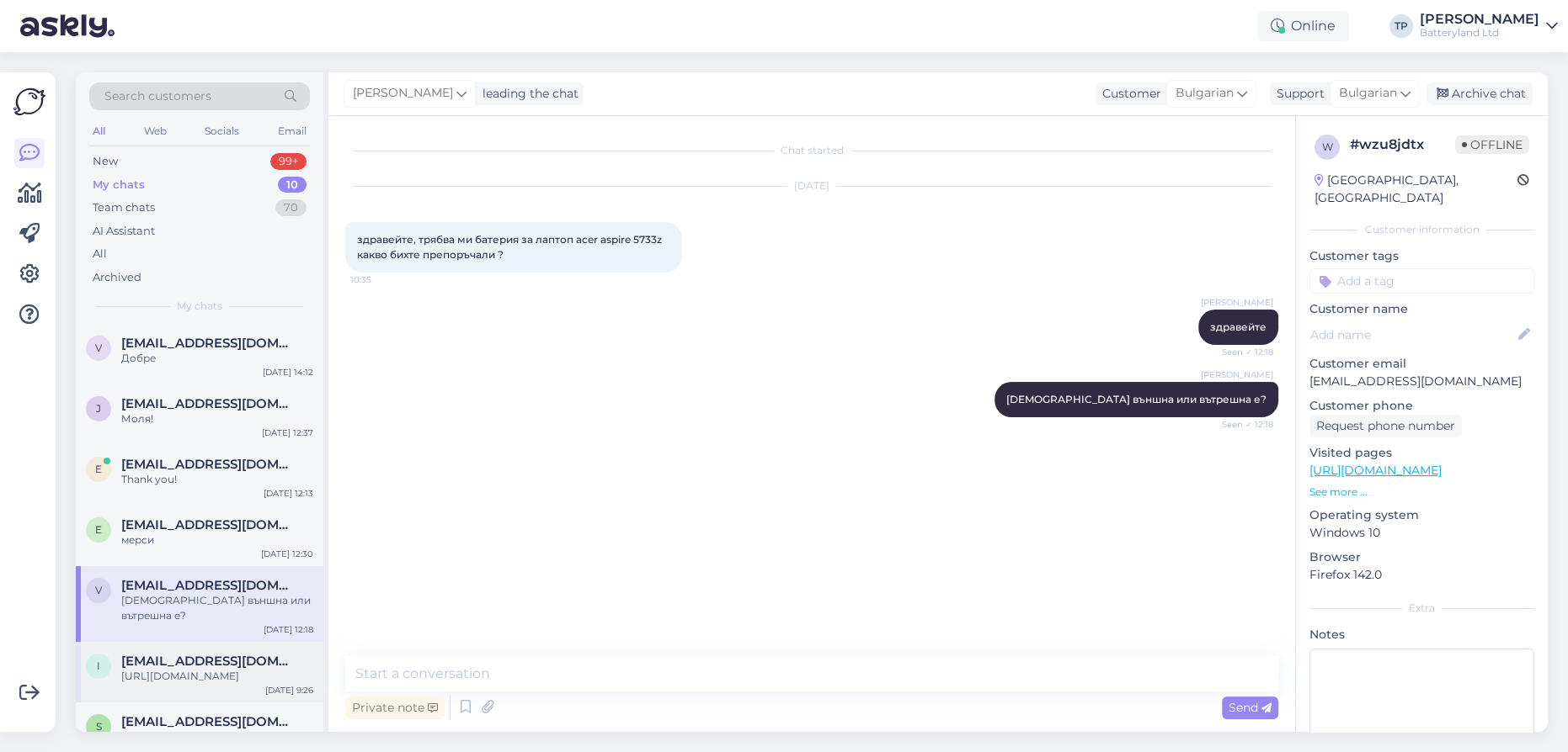
click at [171, 654] on span "[EMAIL_ADDRESS][DOMAIN_NAME]" at bounding box center [209, 661] width 175 height 15
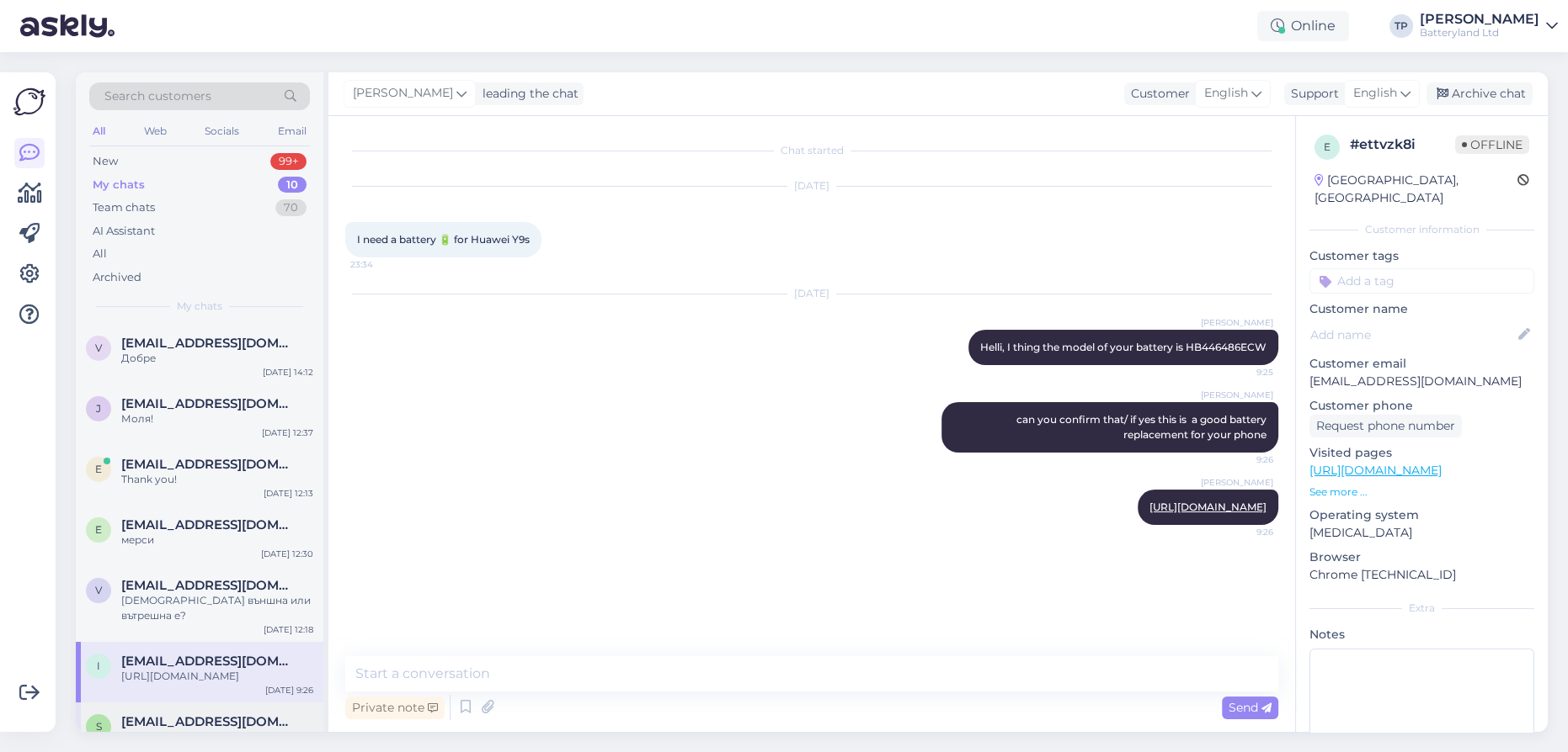
click at [179, 703] on div "s [EMAIL_ADDRESS][DOMAIN_NAME] А от по голямата с капацитет от 4400mAh очакавам…" at bounding box center [199, 741] width 247 height 76
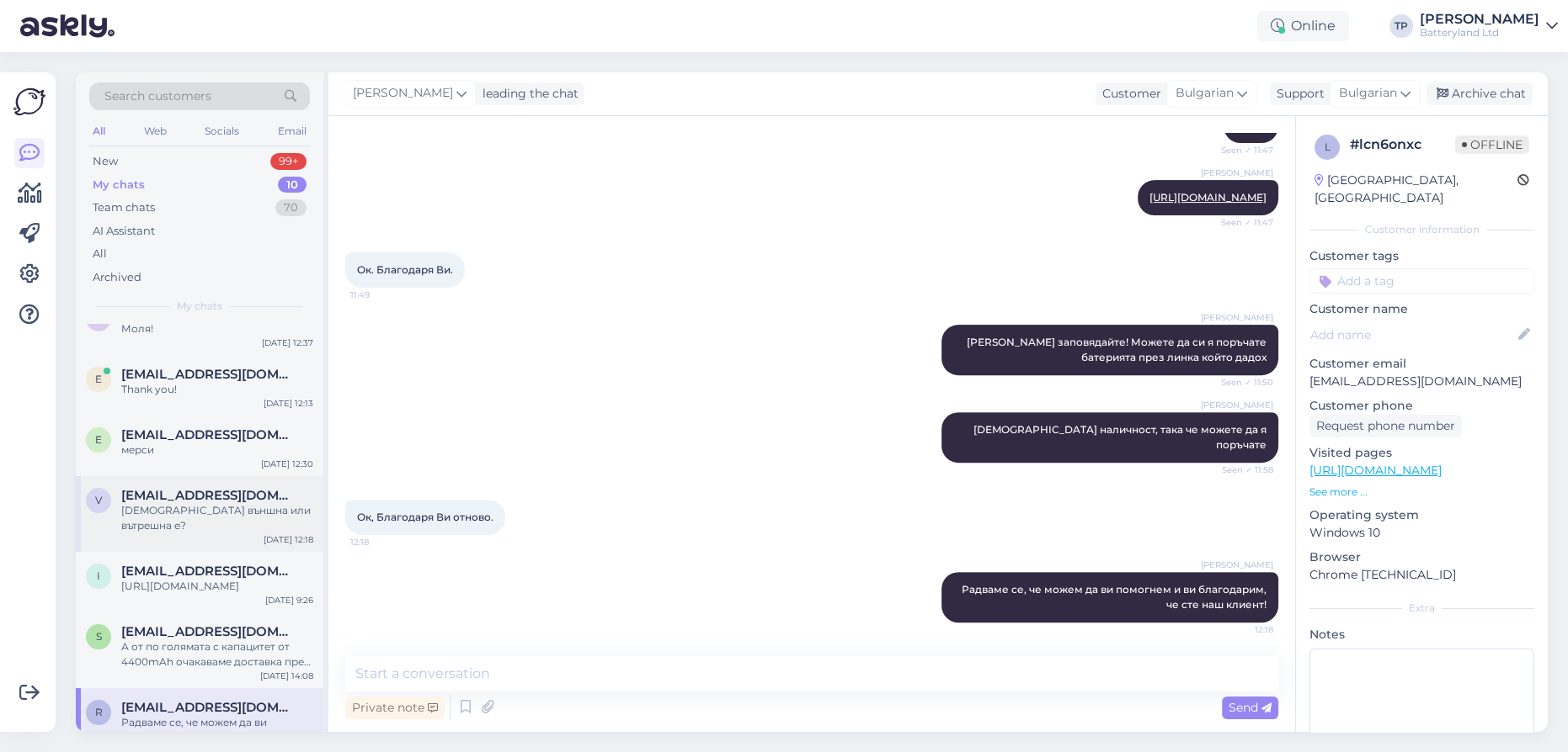
scroll to position [146, 0]
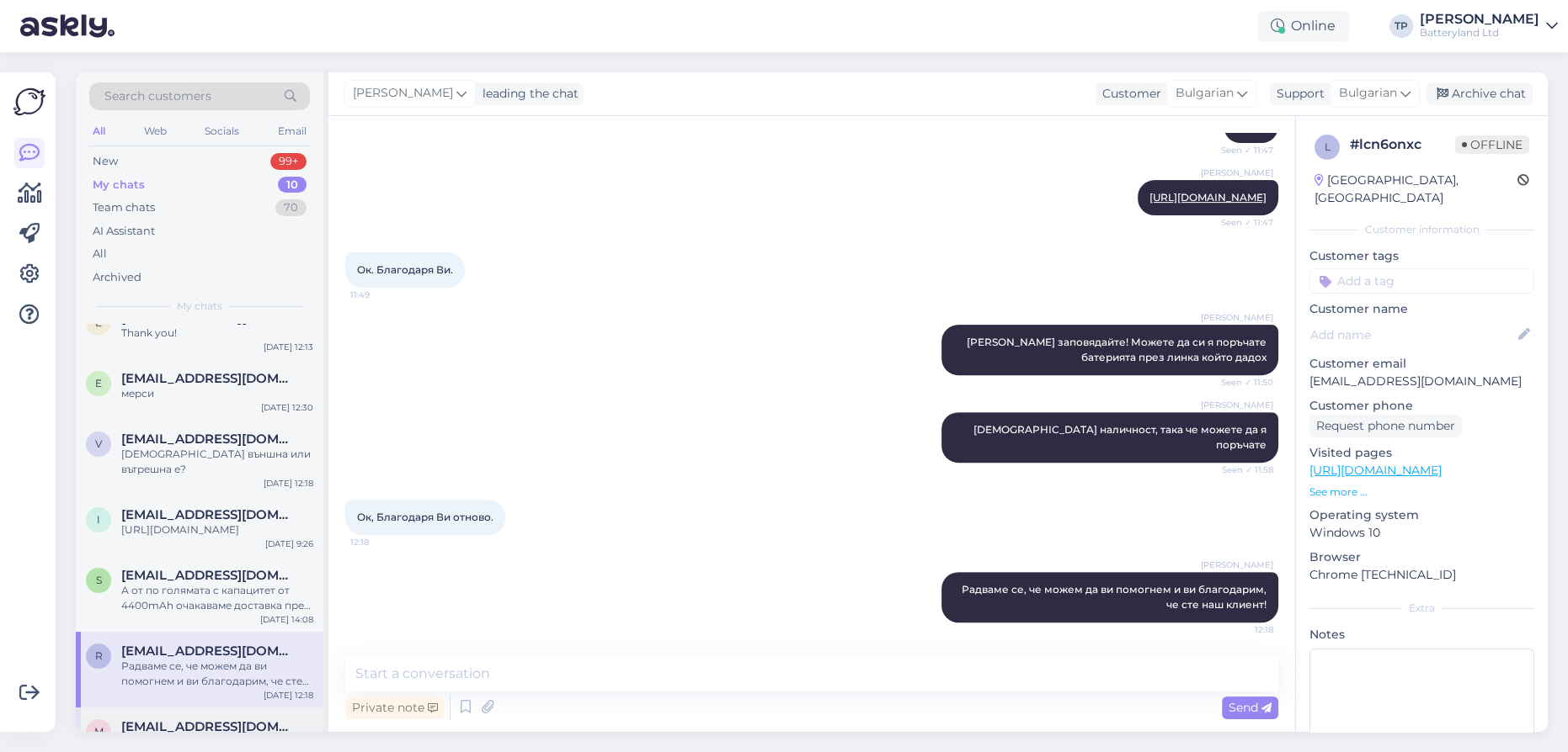
click at [187, 720] on span "[EMAIL_ADDRESS][DOMAIN_NAME]" at bounding box center [209, 727] width 175 height 15
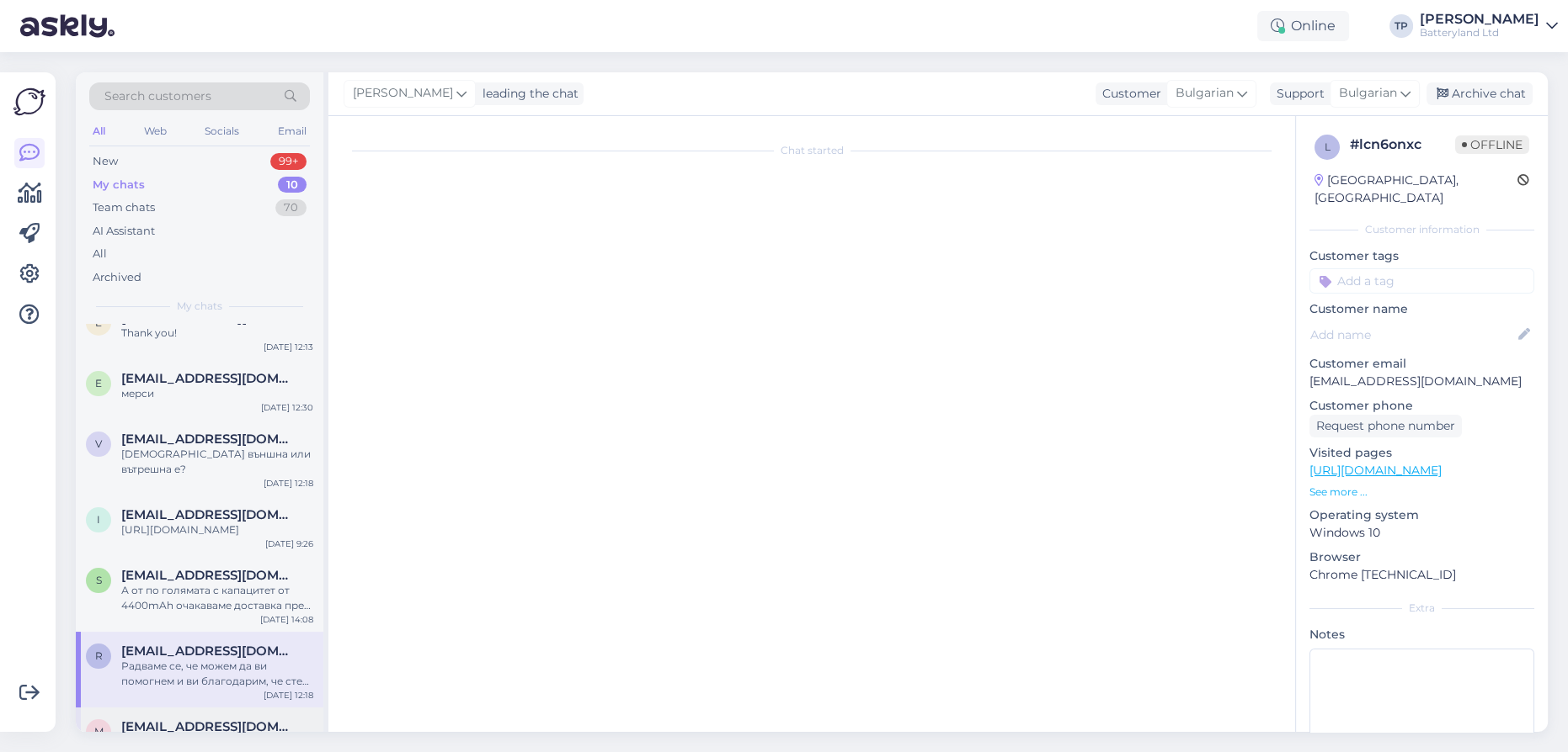
scroll to position [178, 0]
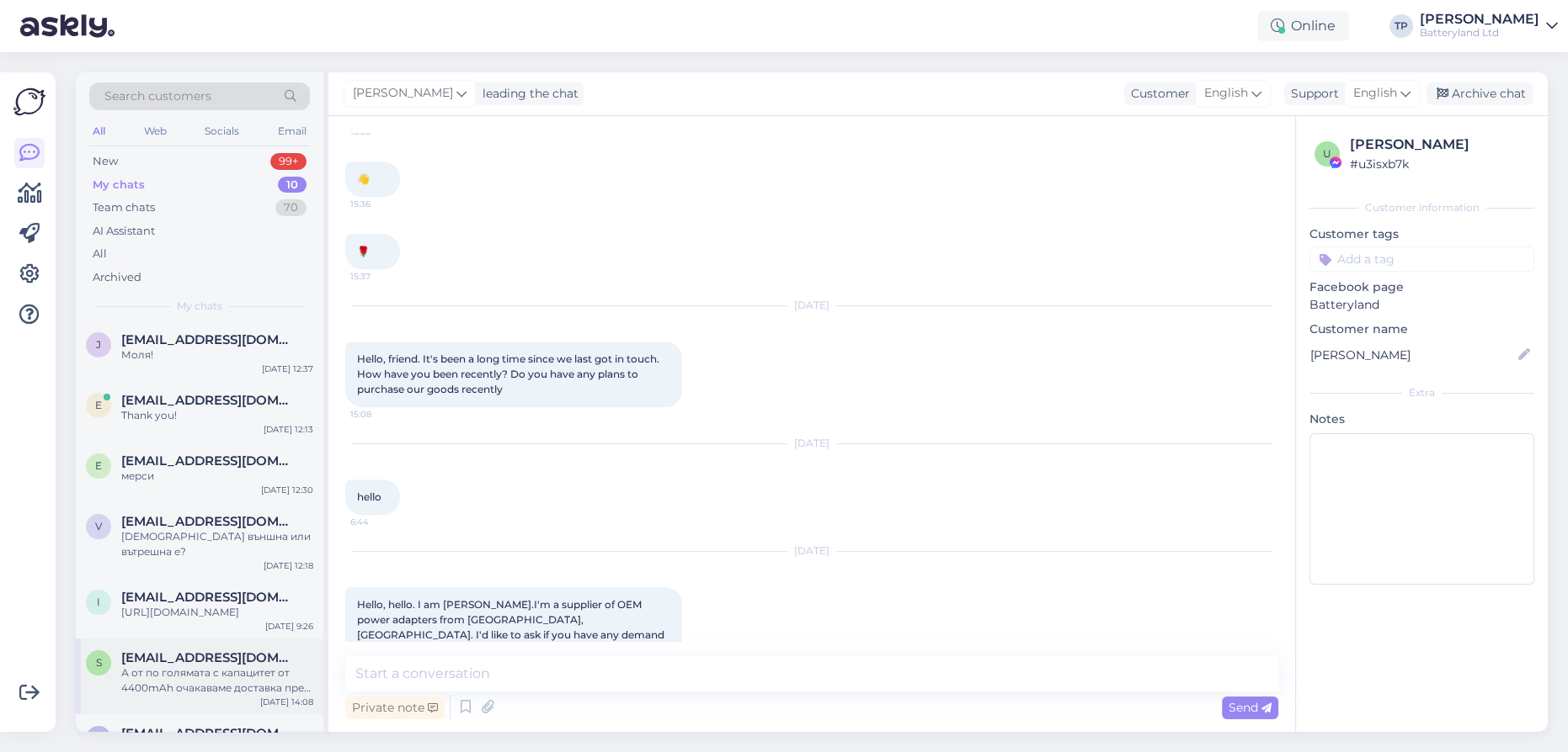
scroll to position [0, 0]
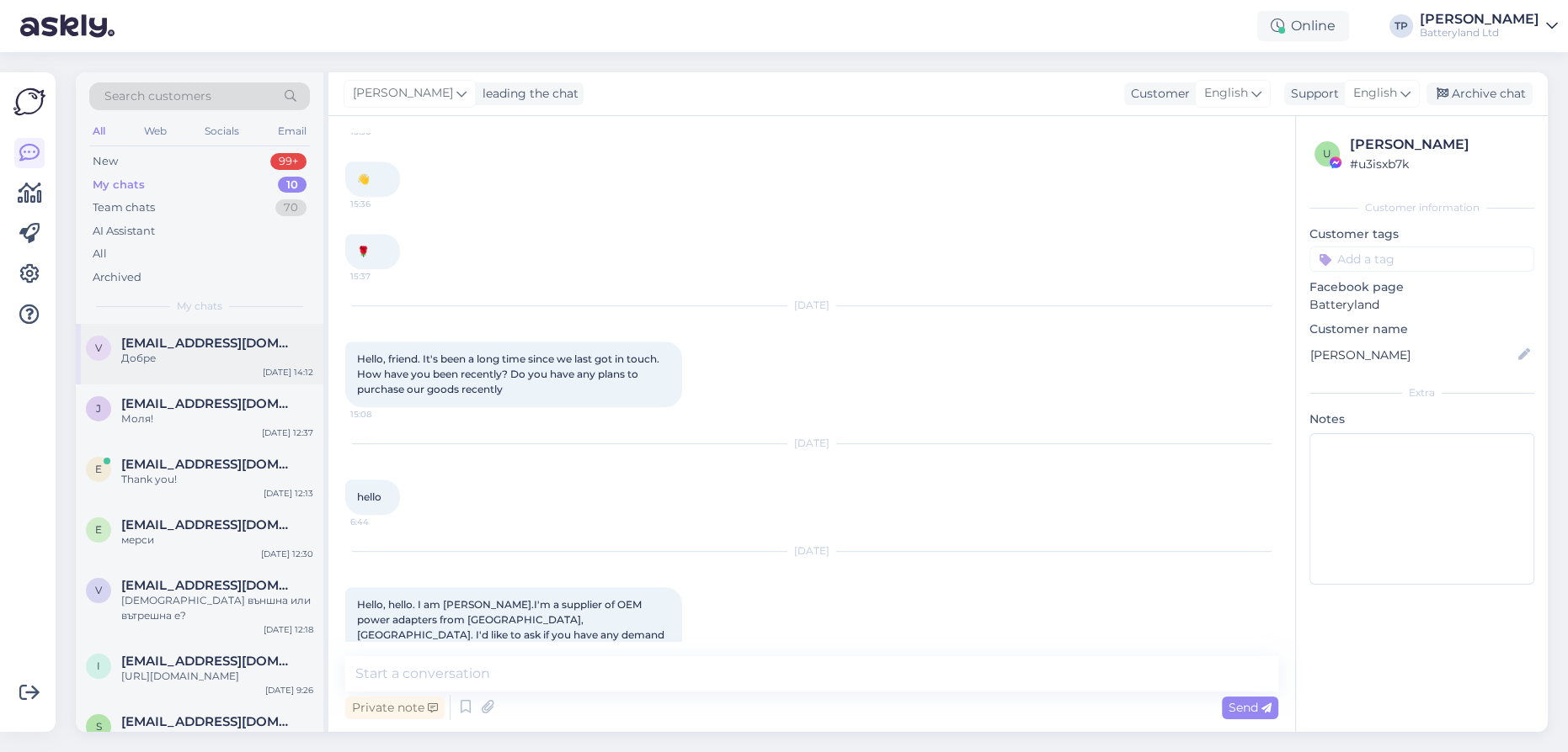
click at [191, 339] on span "[EMAIL_ADDRESS][DOMAIN_NAME]" at bounding box center [209, 344] width 175 height 15
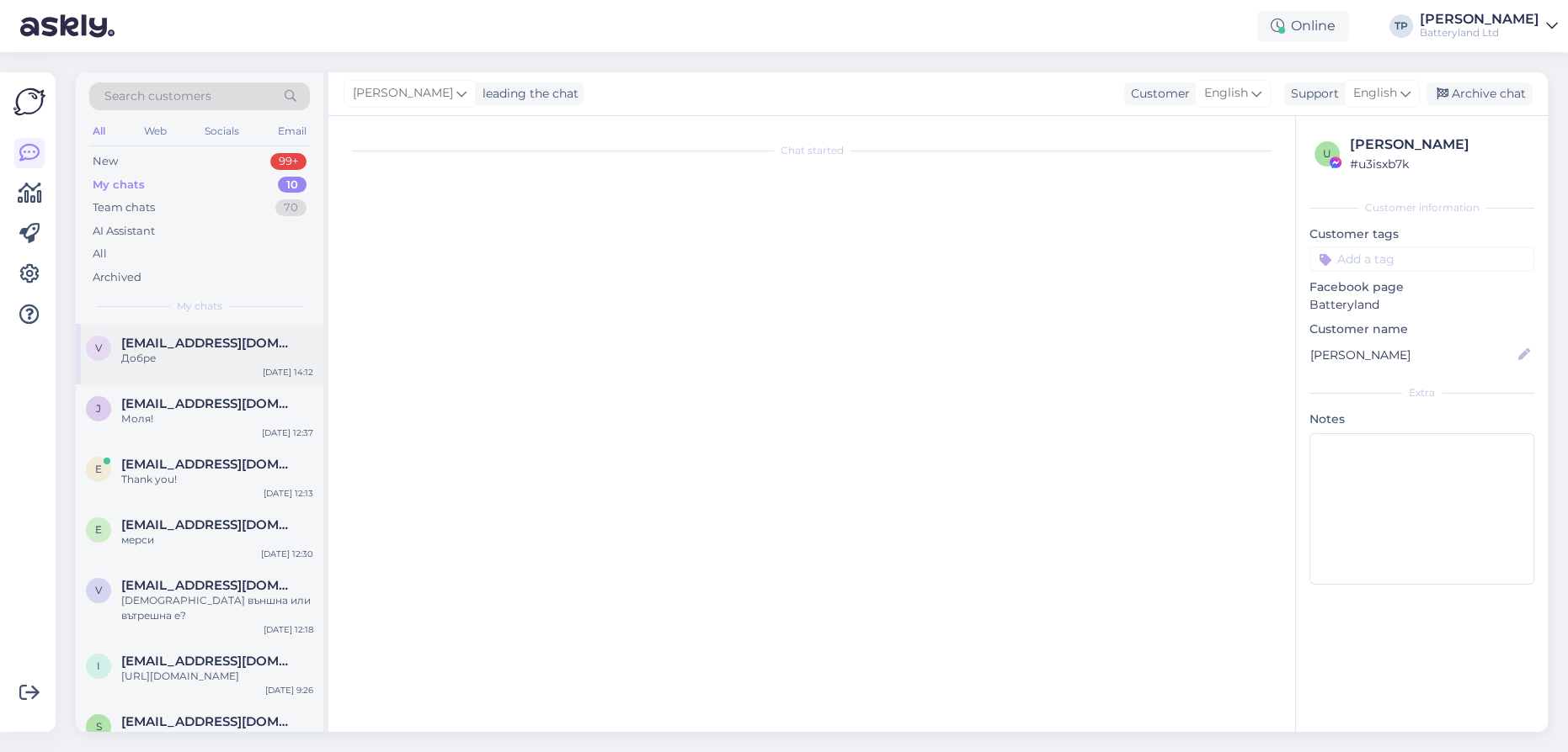
scroll to position [2855, 0]
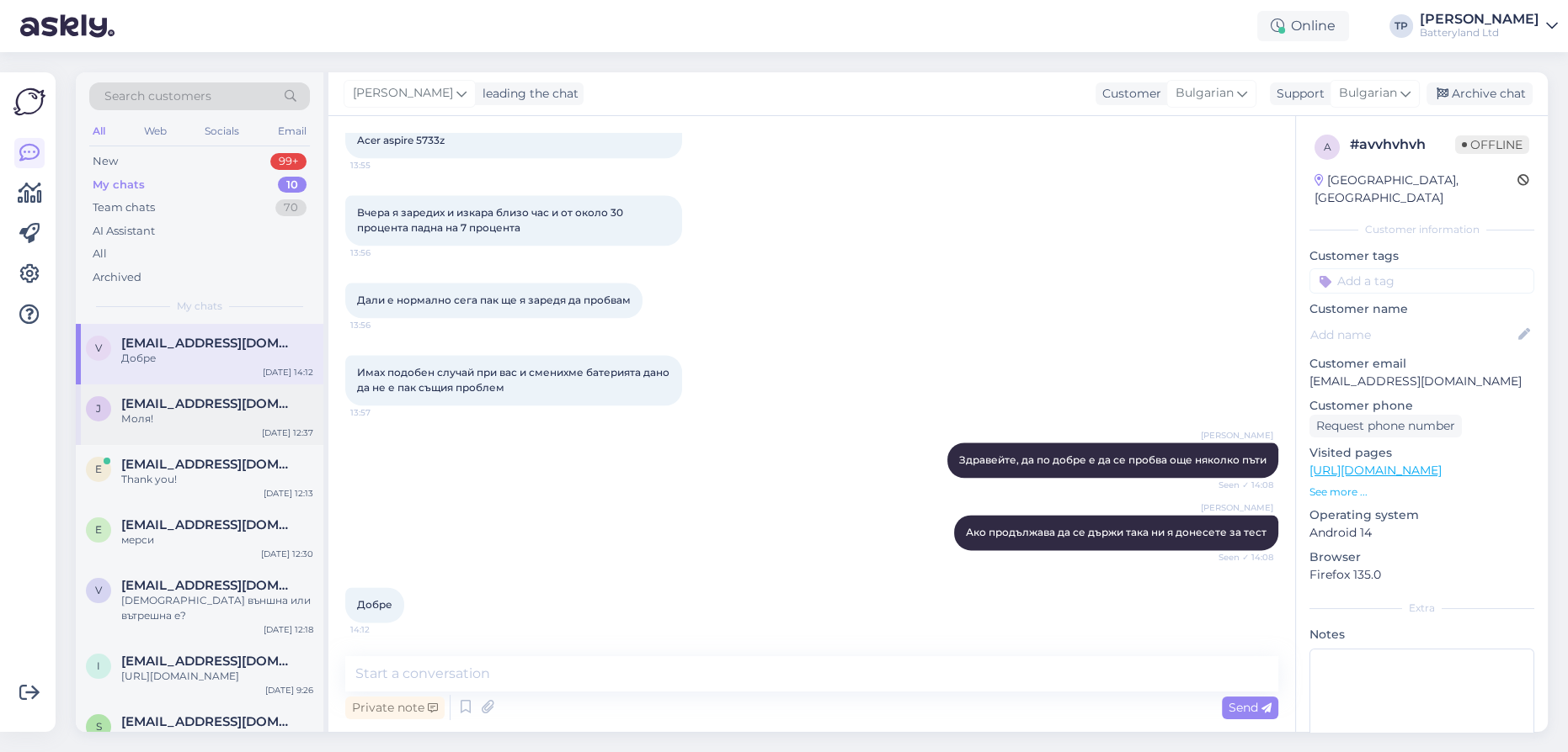
click at [209, 396] on span "[EMAIL_ADDRESS][DOMAIN_NAME]" at bounding box center [209, 404] width 175 height 15
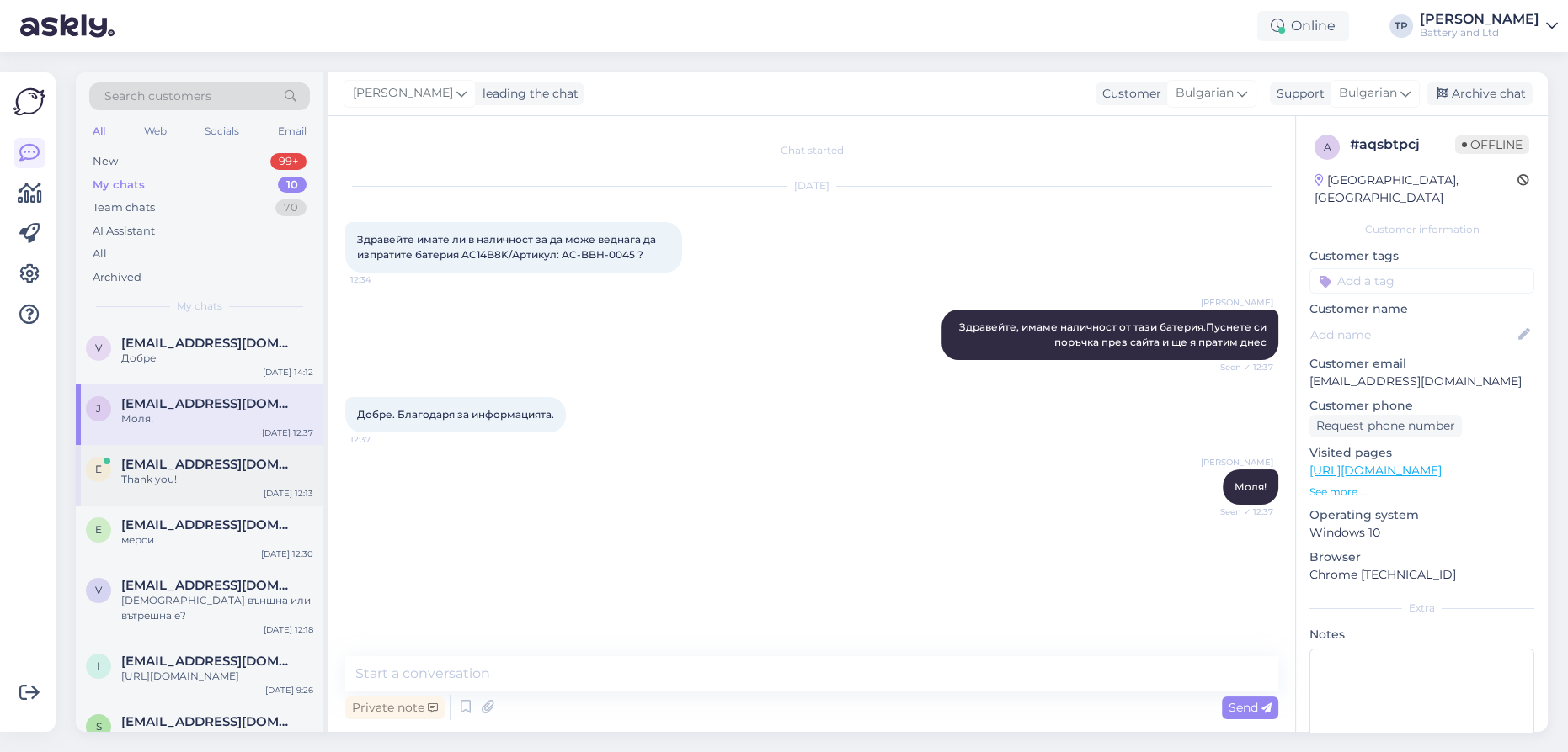
click at [185, 457] on span "[EMAIL_ADDRESS][DOMAIN_NAME]" at bounding box center [209, 464] width 175 height 15
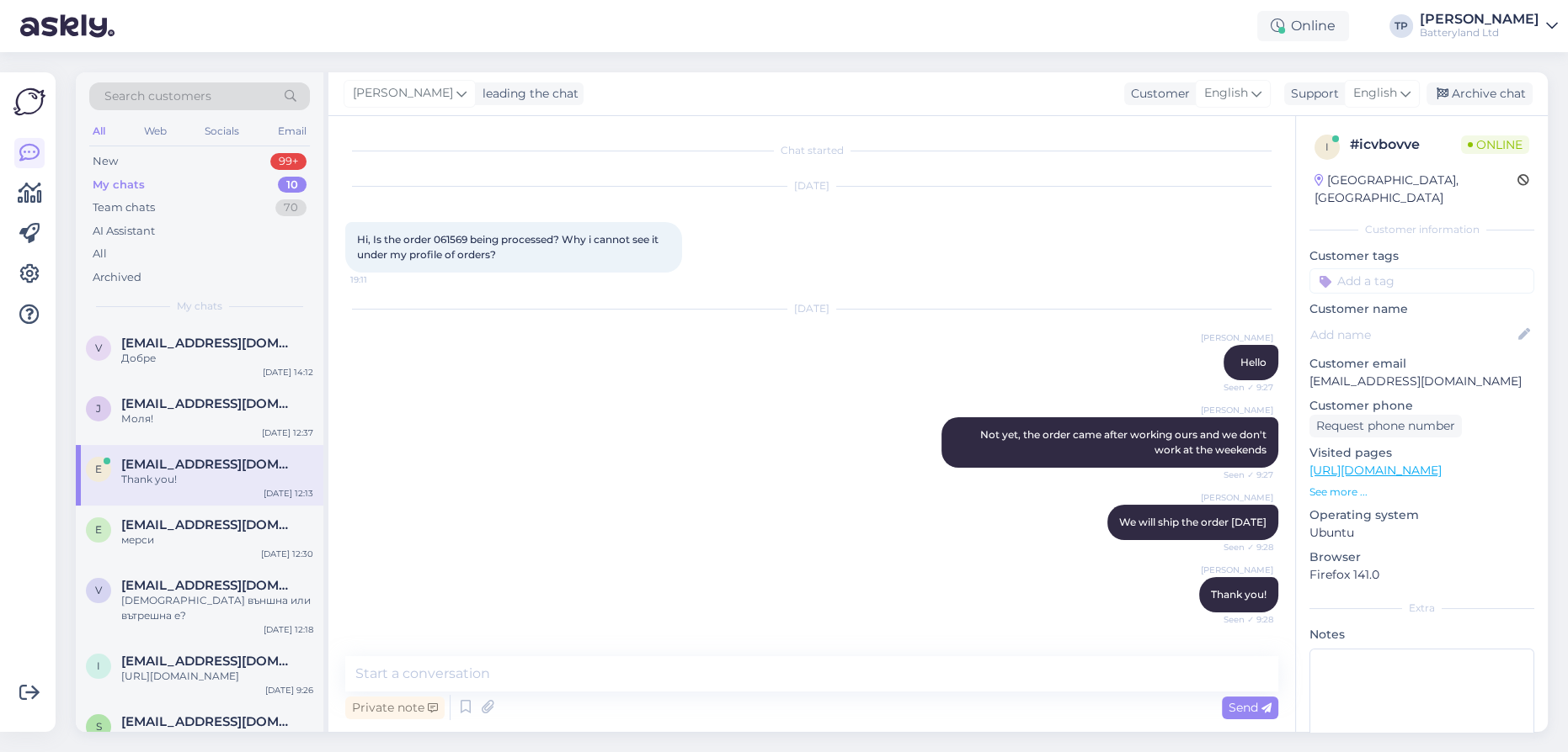
scroll to position [1439, 0]
